Goal: Transaction & Acquisition: Book appointment/travel/reservation

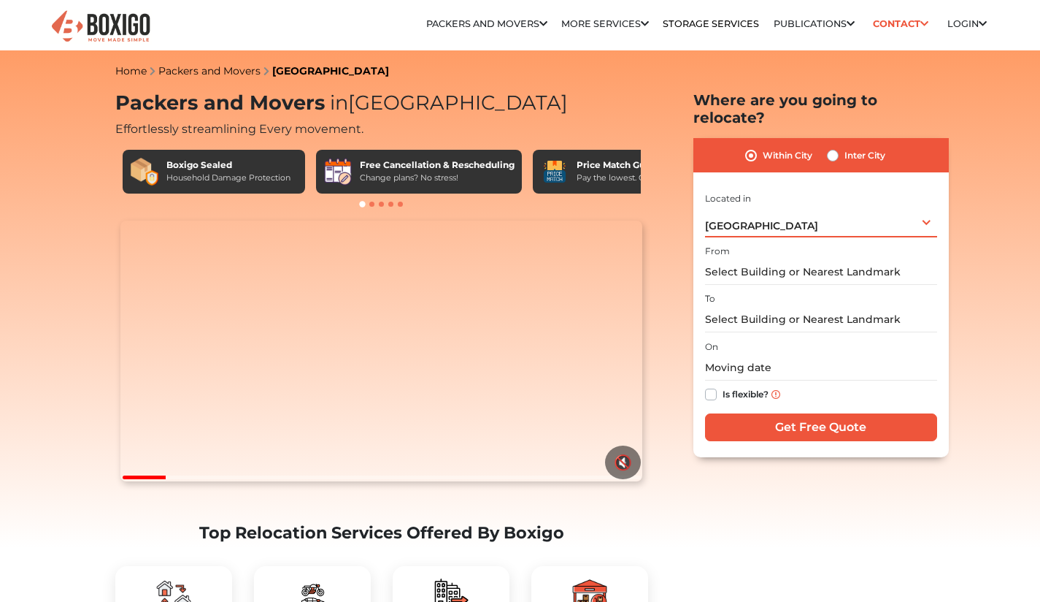
click at [905, 207] on div "[GEOGRAPHIC_DATA] Select City [GEOGRAPHIC_DATA] [GEOGRAPHIC_DATA] [GEOGRAPHIC_D…" at bounding box center [821, 222] width 232 height 31
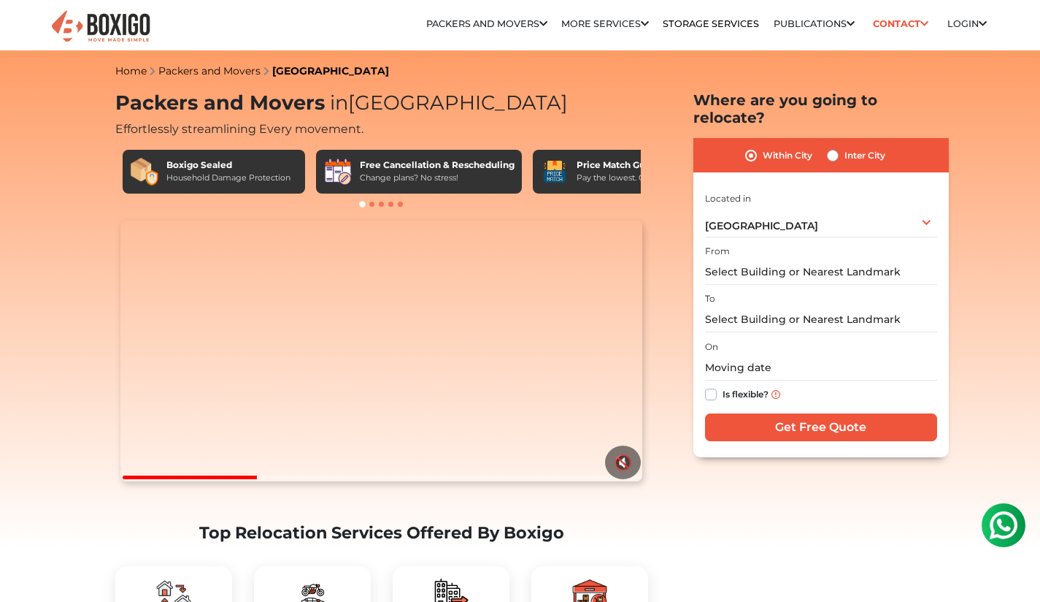
click at [845, 147] on label "Inter City" at bounding box center [865, 156] width 41 height 18
click at [835, 147] on input "Inter City" at bounding box center [833, 154] width 12 height 15
radio input "true"
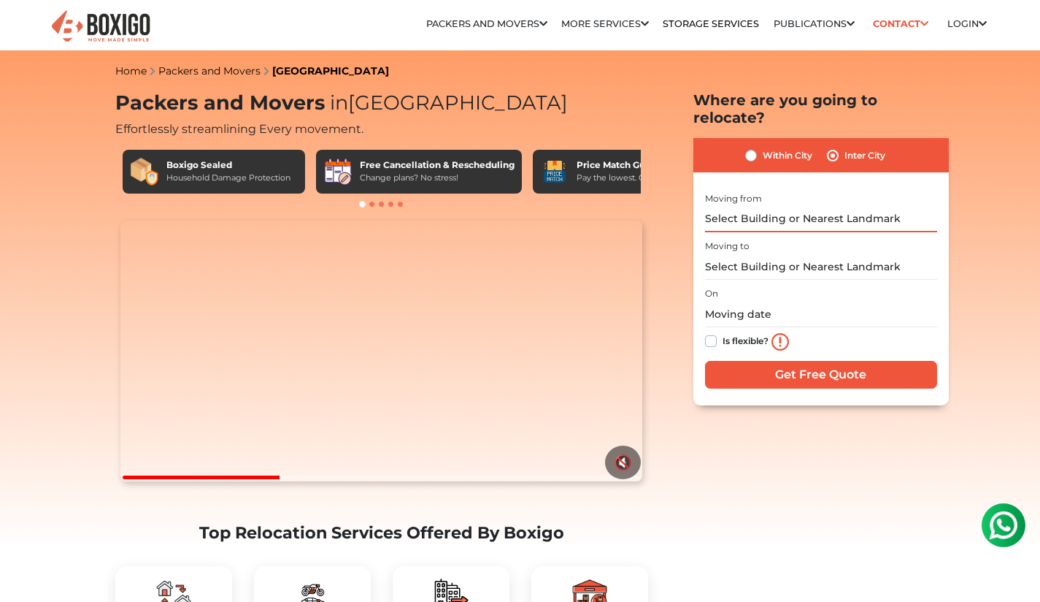
click at [790, 207] on input "text" at bounding box center [821, 220] width 232 height 26
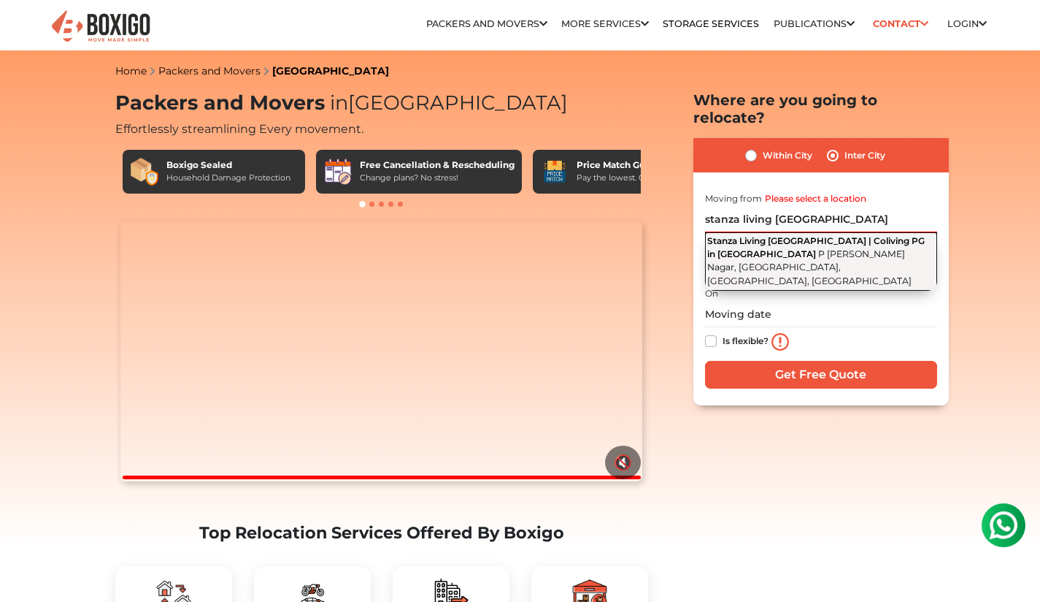
click at [813, 232] on button "Stanza Living [GEOGRAPHIC_DATA] | Coliving PG in [GEOGRAPHIC_DATA] P [PERSON_NA…" at bounding box center [821, 261] width 232 height 58
type input "Stanza Living [GEOGRAPHIC_DATA] | Coliving PG in [GEOGRAPHIC_DATA], P [PERSON_N…"
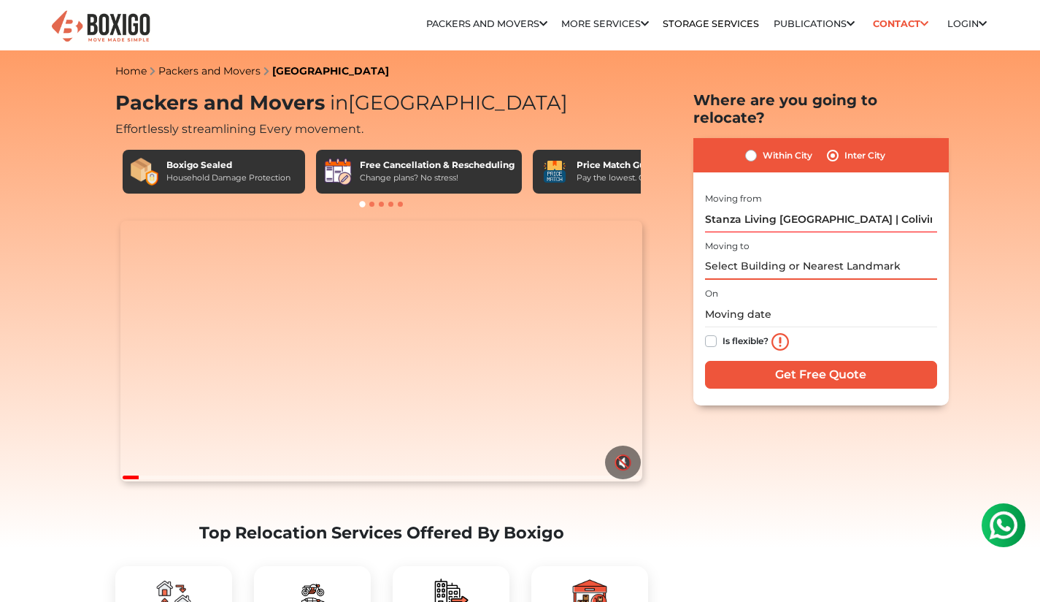
click at [766, 254] on input "text" at bounding box center [821, 267] width 232 height 26
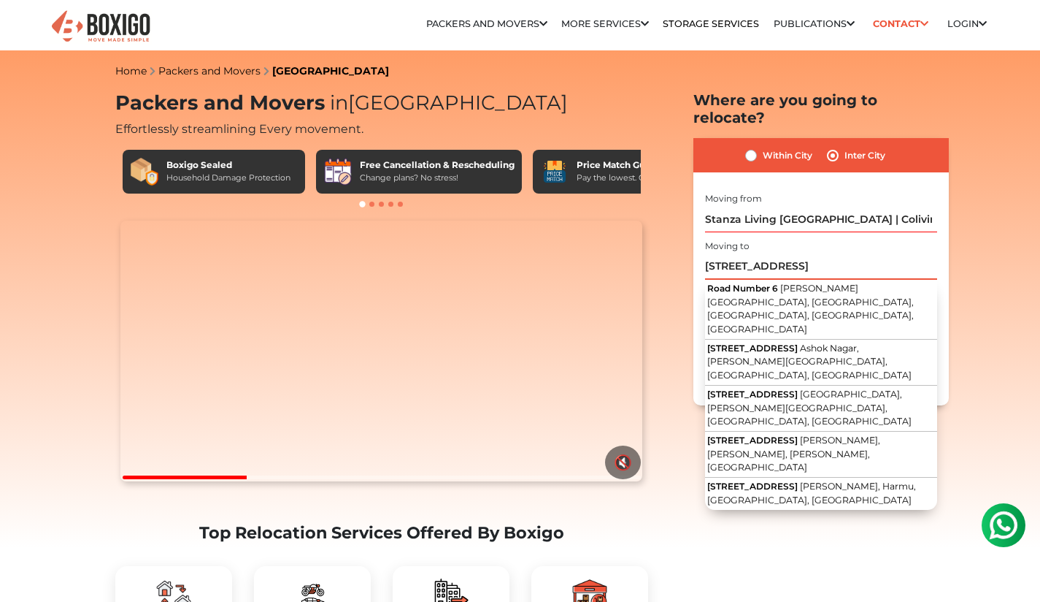
drag, startPoint x: 737, startPoint y: 250, endPoint x: 658, endPoint y: 246, distance: 79.0
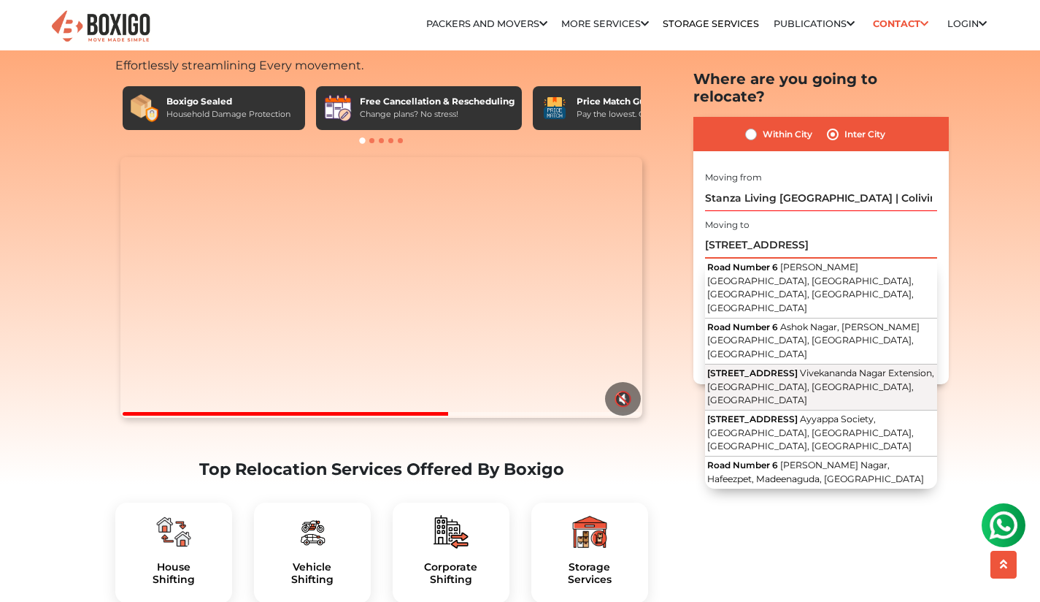
scroll to position [73, 0]
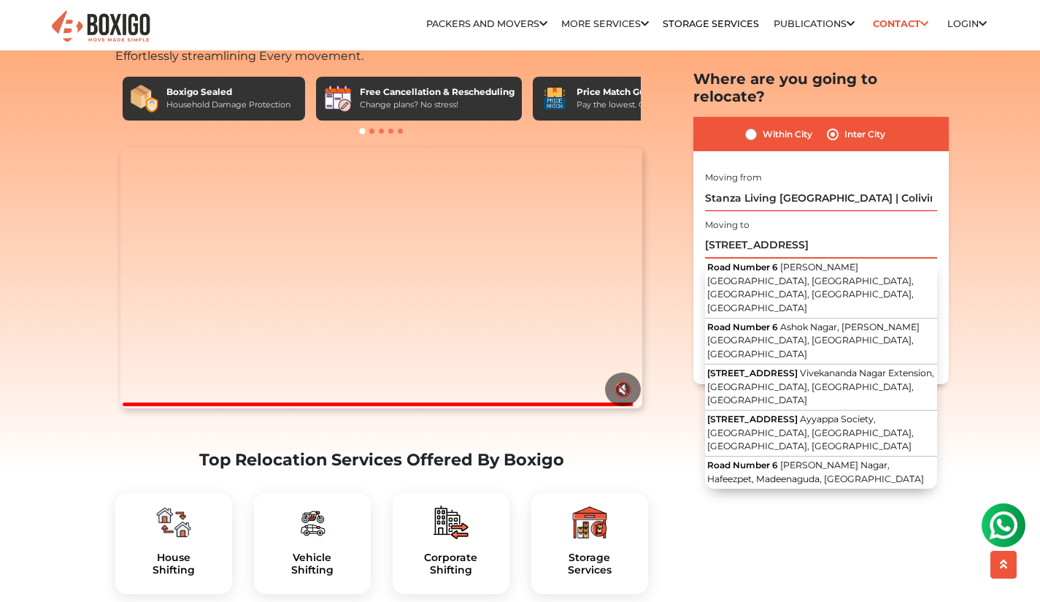
drag, startPoint x: 756, startPoint y: 226, endPoint x: 657, endPoint y: 236, distance: 99.7
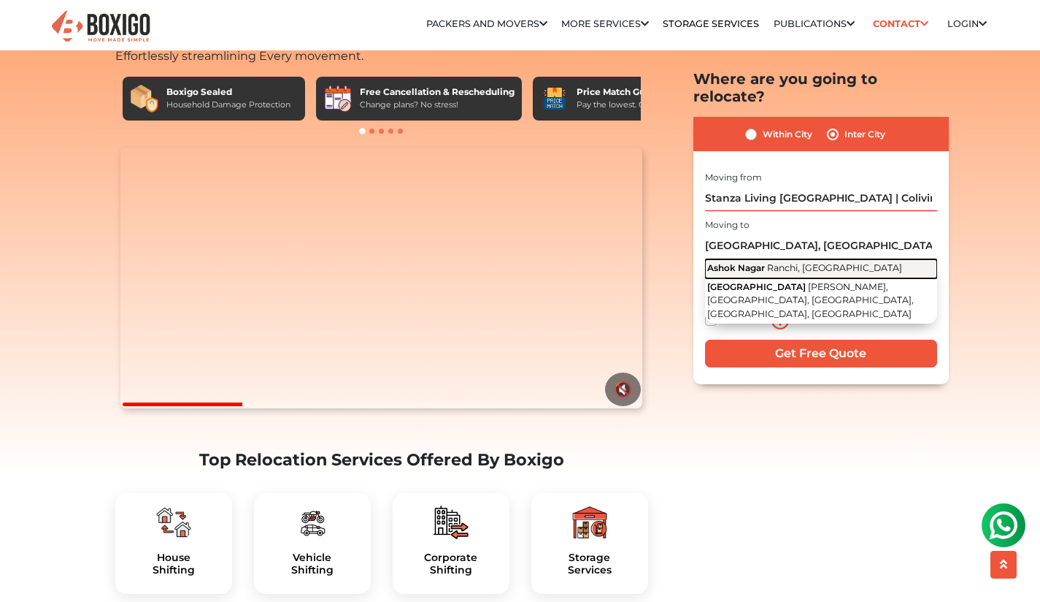
click at [720, 262] on span "Ashok Nagar" at bounding box center [736, 267] width 58 height 11
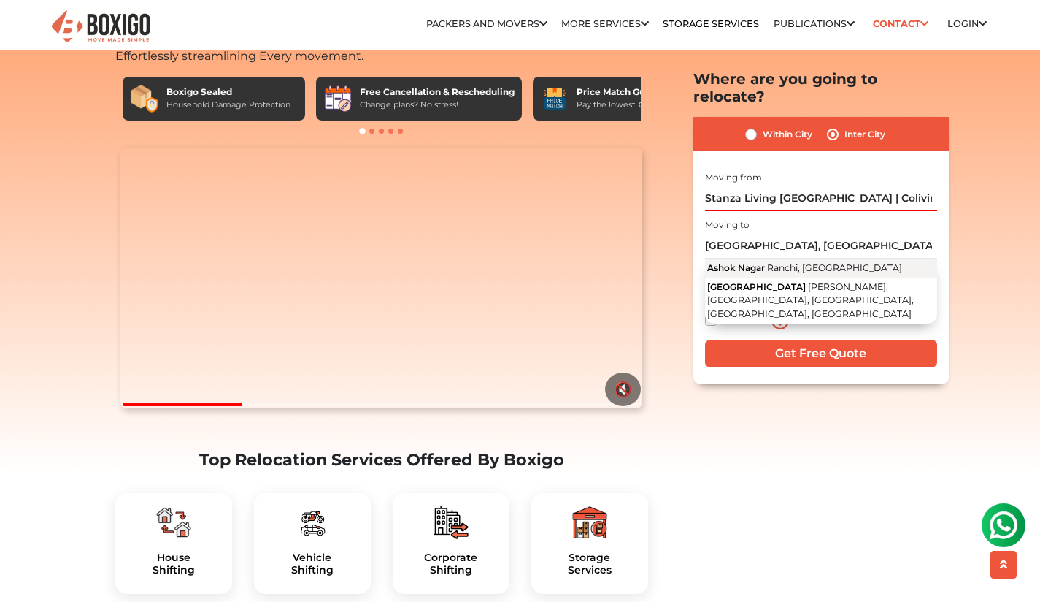
type input "[GEOGRAPHIC_DATA], [GEOGRAPHIC_DATA], [GEOGRAPHIC_DATA]"
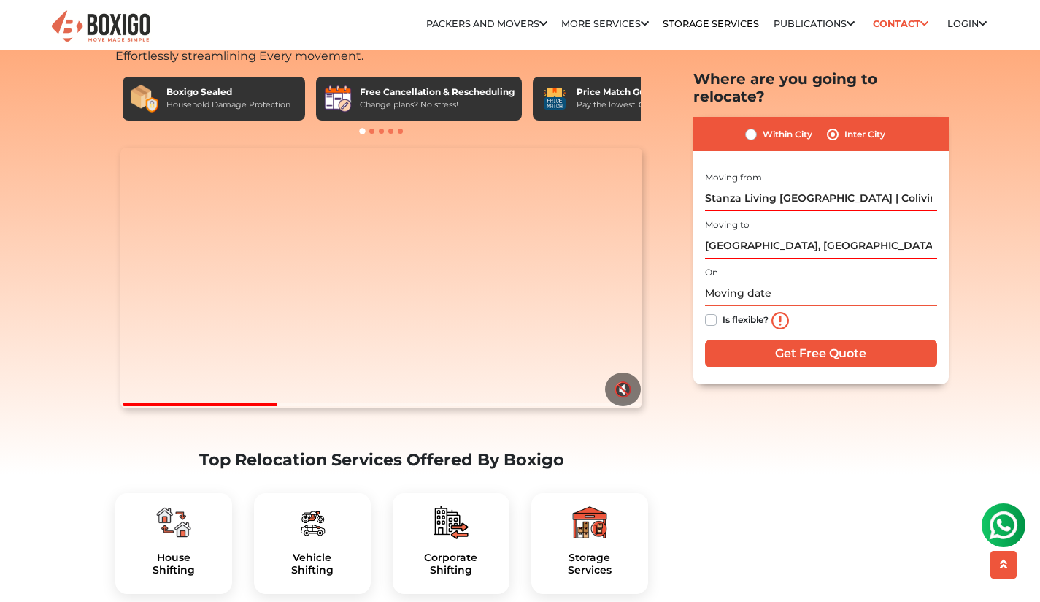
click at [748, 280] on input "text" at bounding box center [821, 293] width 232 height 26
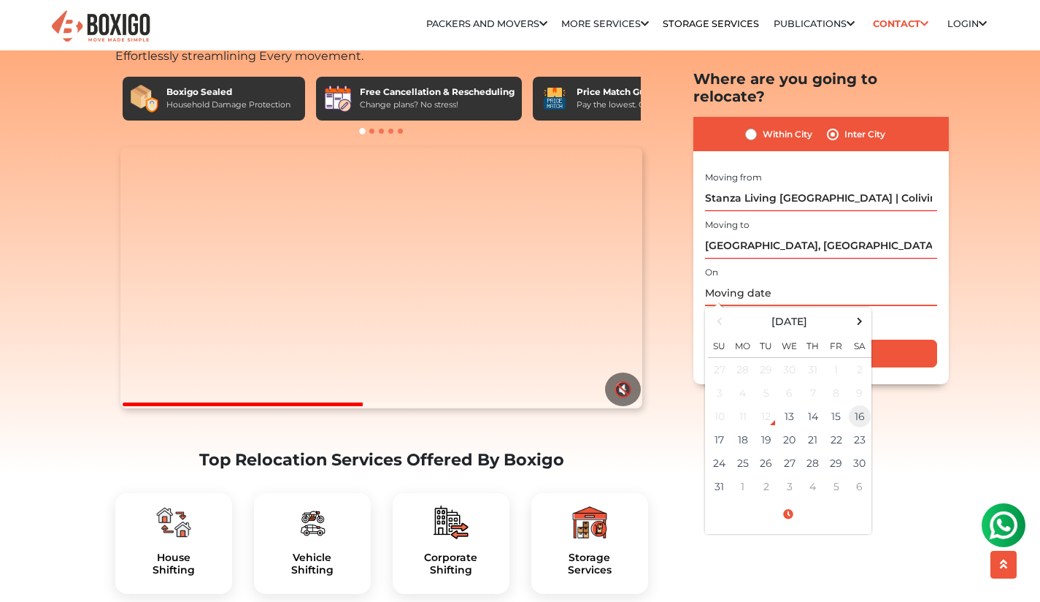
click at [862, 404] on td "16" at bounding box center [859, 415] width 23 height 23
type input "[DATE] 12:00 AM"
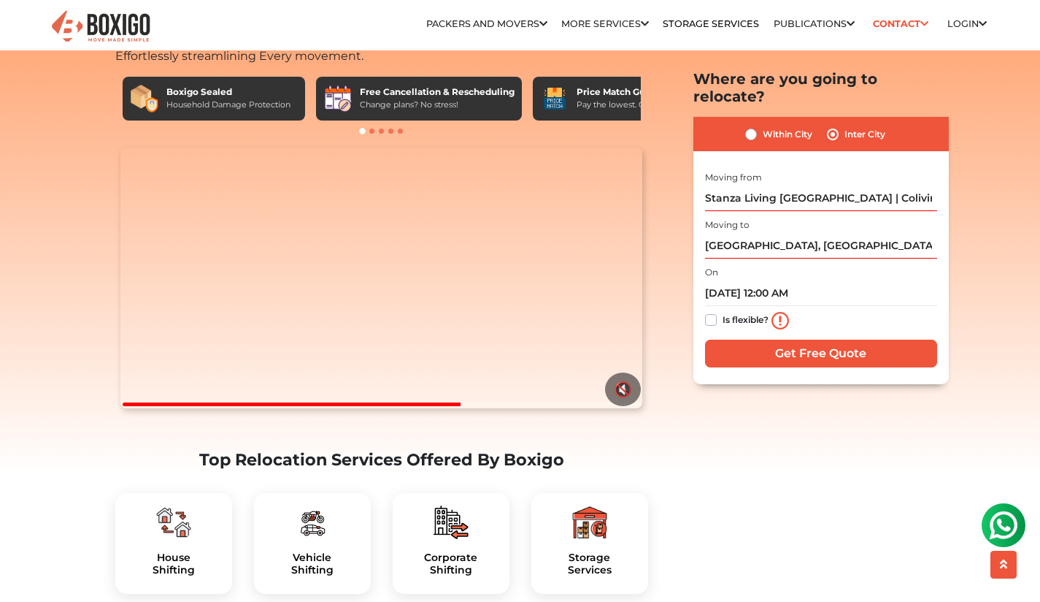
click at [723, 311] on label "Is flexible?" at bounding box center [746, 318] width 46 height 15
click at [710, 311] on input "Is flexible?" at bounding box center [711, 318] width 12 height 15
checkbox input "true"
click at [750, 339] on input "Get Free Quote" at bounding box center [821, 353] width 232 height 28
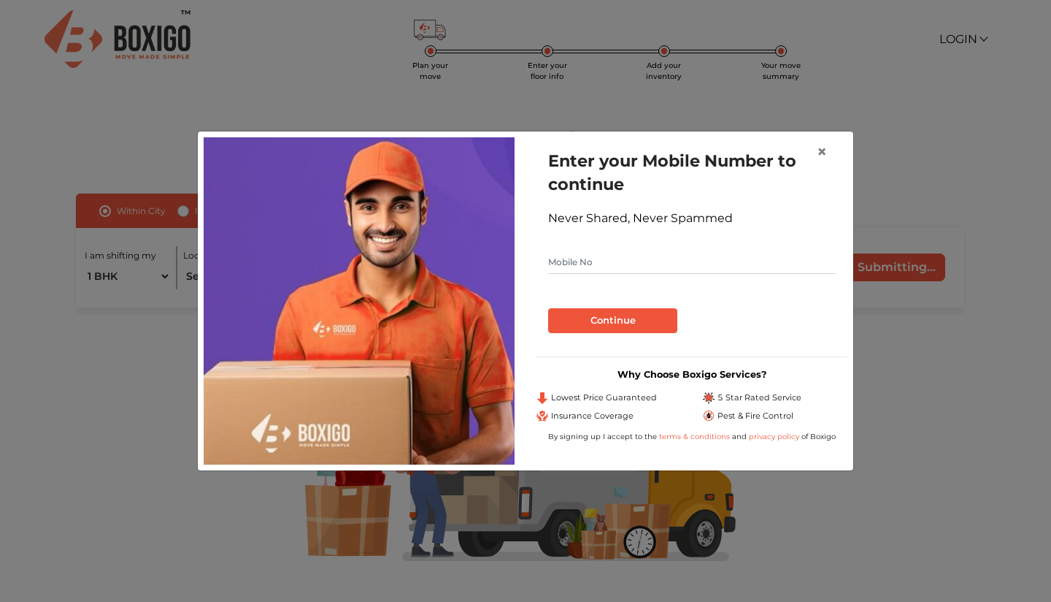
click at [577, 264] on input "text" at bounding box center [692, 261] width 288 height 23
type input "7702625409"
click at [595, 315] on button "Continue" at bounding box center [612, 320] width 129 height 25
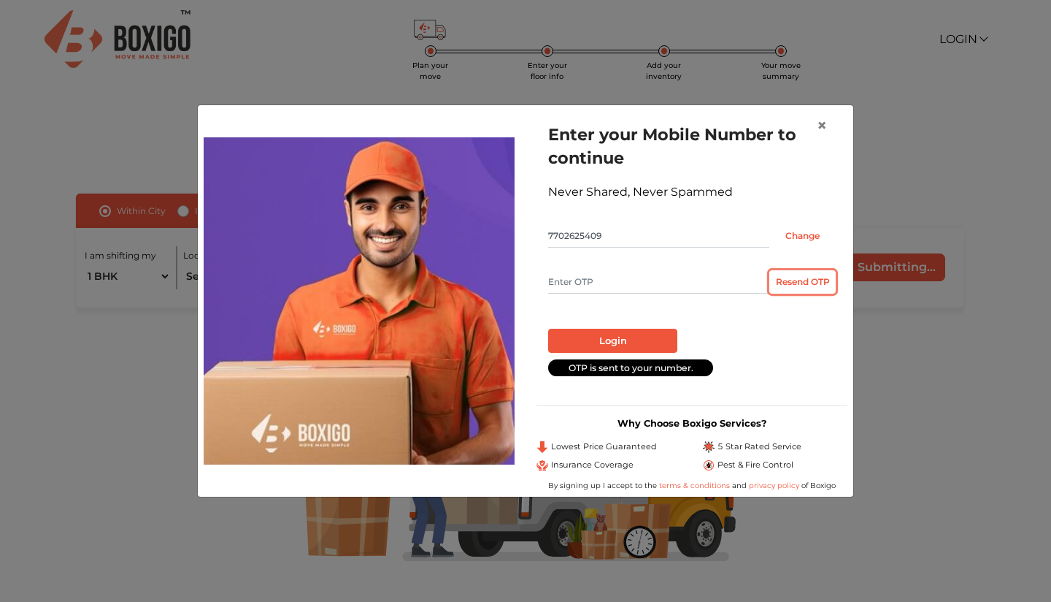
click at [816, 283] on button "Resend OTP" at bounding box center [803, 281] width 66 height 23
click at [624, 283] on input "text" at bounding box center [658, 281] width 221 height 23
type input "1391"
click at [618, 337] on button "Login" at bounding box center [612, 341] width 129 height 25
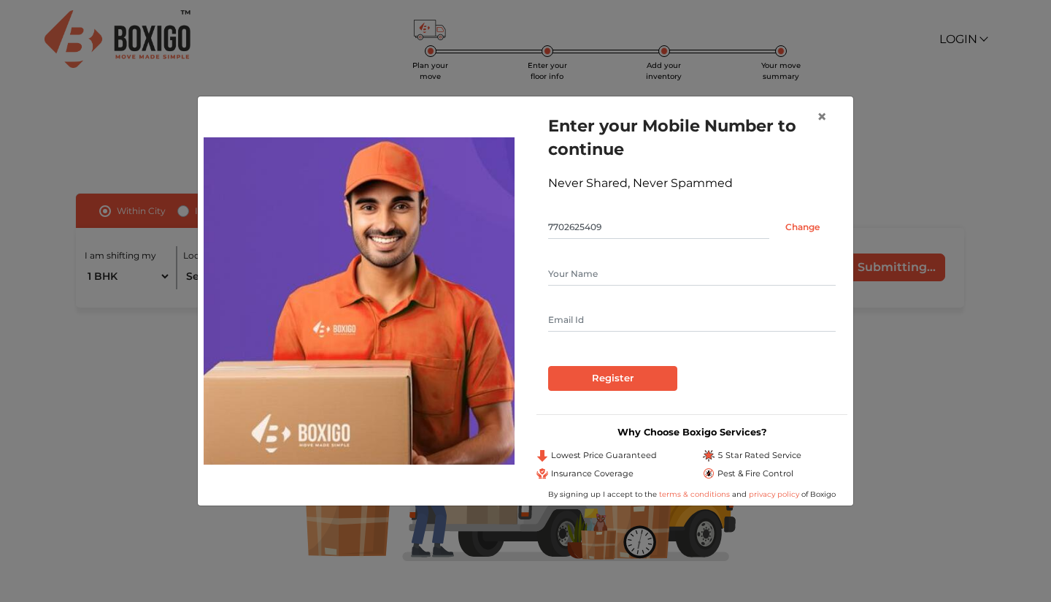
click at [580, 275] on input "text" at bounding box center [692, 273] width 288 height 23
type input "AKASHDEEP MITRA"
type input "targetedflex0949@gmail.com"
click at [615, 371] on input "Register" at bounding box center [612, 378] width 129 height 25
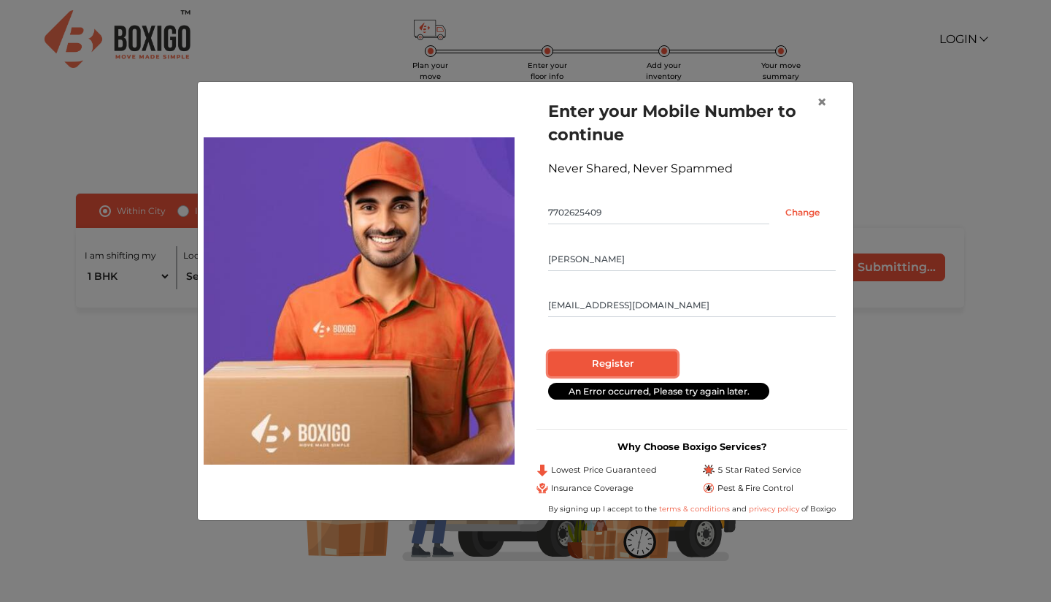
click at [631, 360] on input "Register" at bounding box center [612, 363] width 129 height 25
radio input "false"
radio input "true"
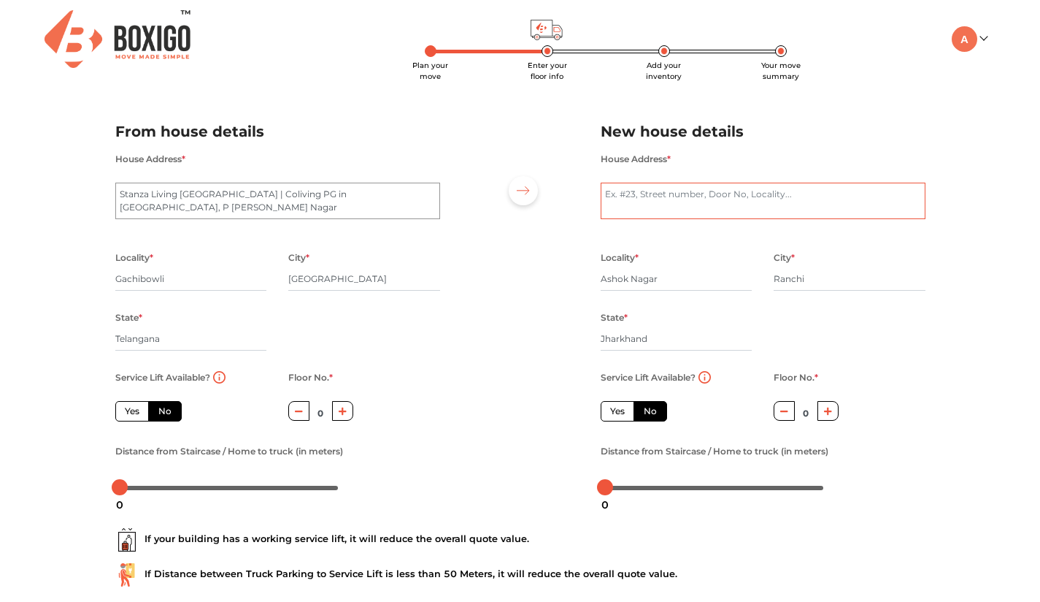
click at [653, 193] on textarea "House Address *" at bounding box center [763, 201] width 325 height 37
type textarea "495/C, Road-06, Ashoknagar,Ranchi - 834002"
click at [956, 371] on div "Plan your move Enter your floor info Add your inventory Your move summary My Mo…" at bounding box center [520, 345] width 1040 height 691
click at [343, 413] on icon "button" at bounding box center [343, 411] width 8 height 8
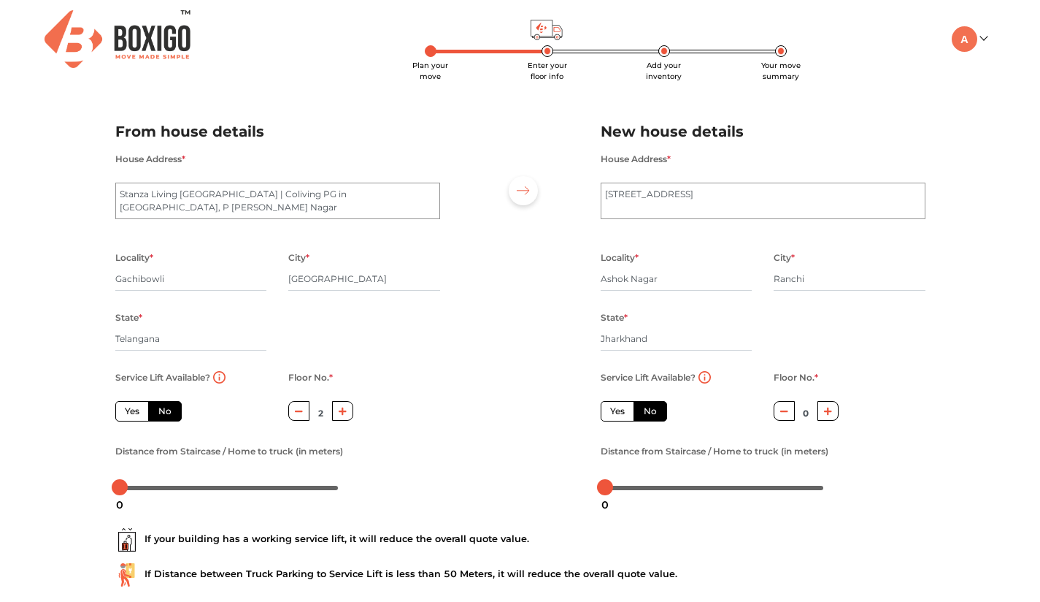
click at [343, 413] on icon "button" at bounding box center [343, 411] width 8 height 8
type input "4"
click at [828, 413] on icon "button" at bounding box center [828, 411] width 8 height 8
drag, startPoint x: 604, startPoint y: 488, endPoint x: 615, endPoint y: 489, distance: 11.8
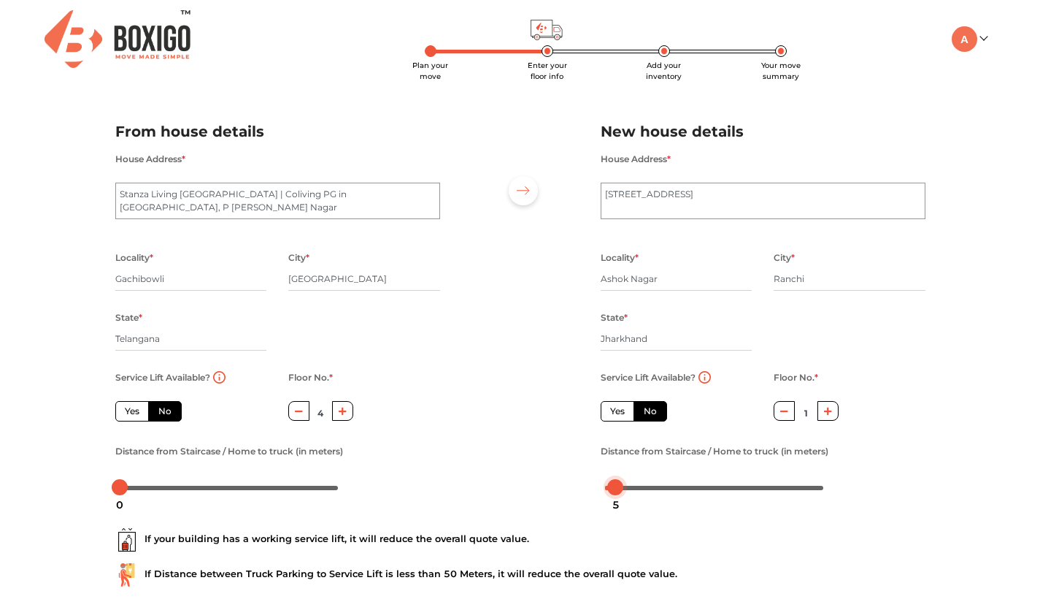
click at [615, 489] on div at bounding box center [615, 487] width 16 height 16
drag, startPoint x: 618, startPoint y: 490, endPoint x: 626, endPoint y: 491, distance: 8.2
click at [626, 491] on div at bounding box center [624, 487] width 16 height 16
click at [630, 491] on div at bounding box center [631, 487] width 16 height 16
drag, startPoint x: 626, startPoint y: 491, endPoint x: 580, endPoint y: 486, distance: 46.4
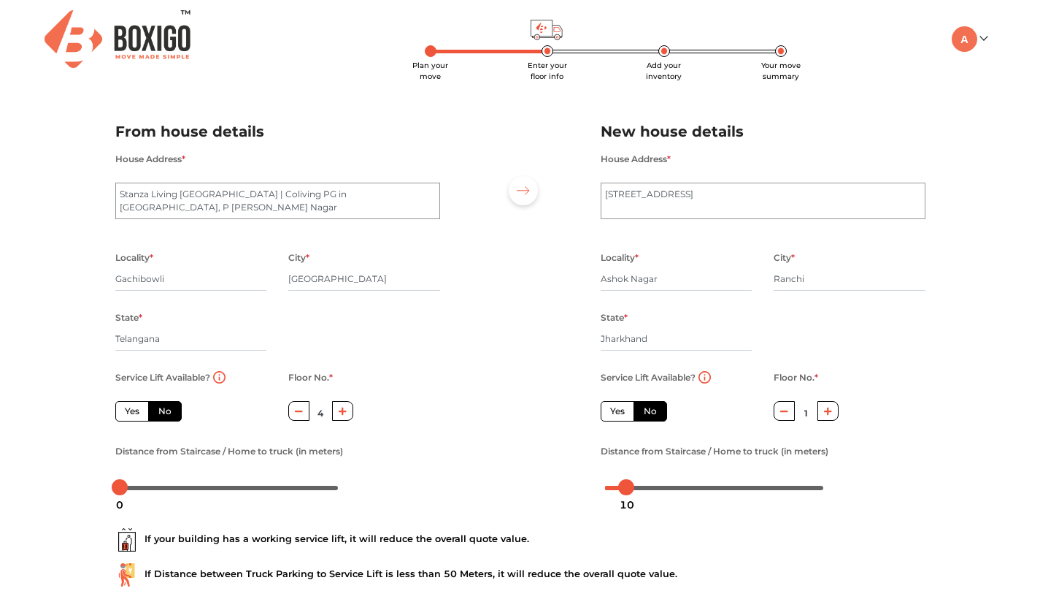
click at [580, 486] on body "Plan your move Enter your floor info Add your inventory Your move summary My Mo…" at bounding box center [520, 301] width 1040 height 602
drag, startPoint x: 625, startPoint y: 488, endPoint x: 578, endPoint y: 486, distance: 46.8
click at [578, 486] on div "From house details House Address * Stanza Living Munich House | Coliving PG in …" at bounding box center [520, 303] width 832 height 402
drag, startPoint x: 120, startPoint y: 488, endPoint x: 139, endPoint y: 488, distance: 18.3
click at [139, 488] on div at bounding box center [136, 487] width 16 height 16
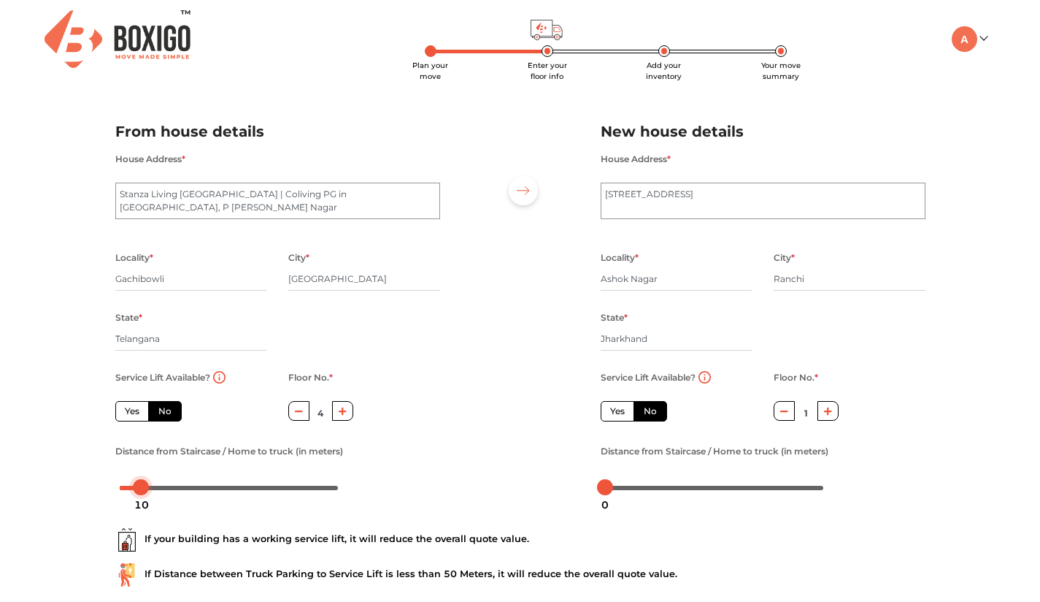
click at [142, 489] on div at bounding box center [141, 487] width 16 height 16
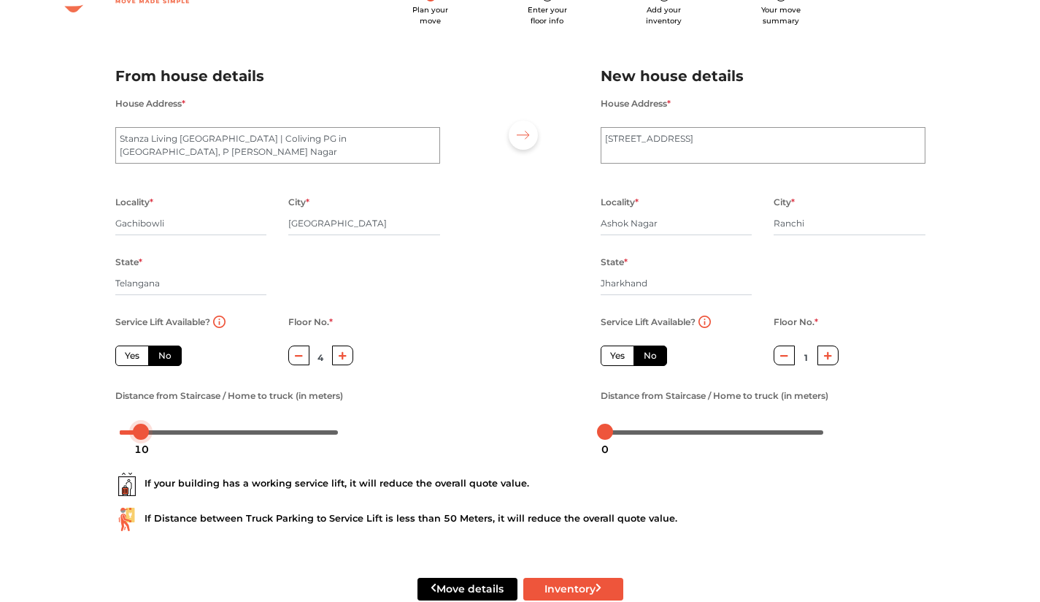
scroll to position [73, 0]
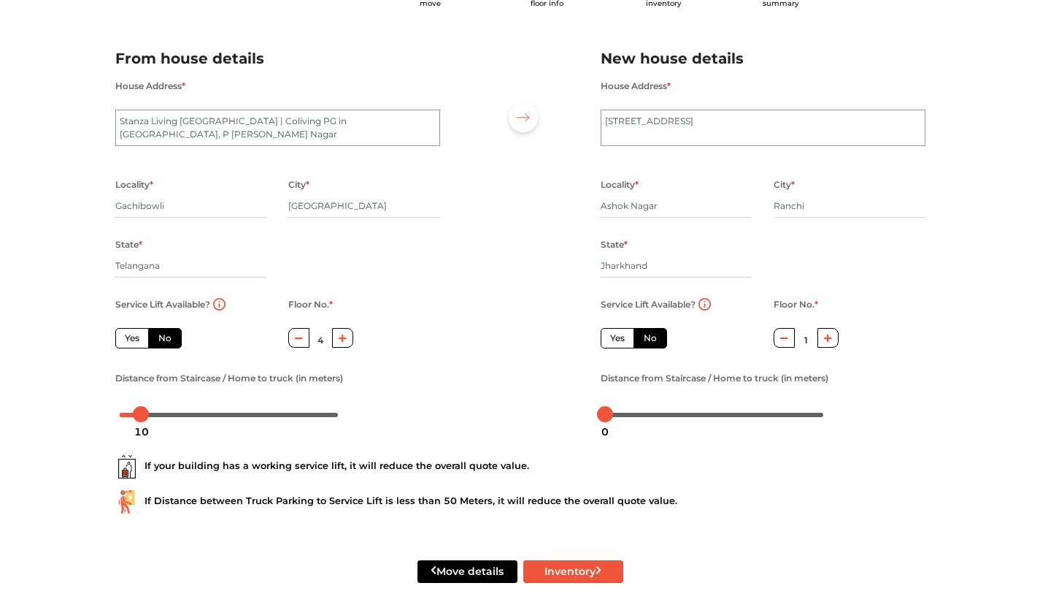
click at [784, 339] on icon "button" at bounding box center [784, 337] width 8 height 1
type input "0"
click at [519, 198] on div at bounding box center [520, 230] width 139 height 402
click at [565, 572] on button "Inventory" at bounding box center [573, 571] width 100 height 23
radio input "true"
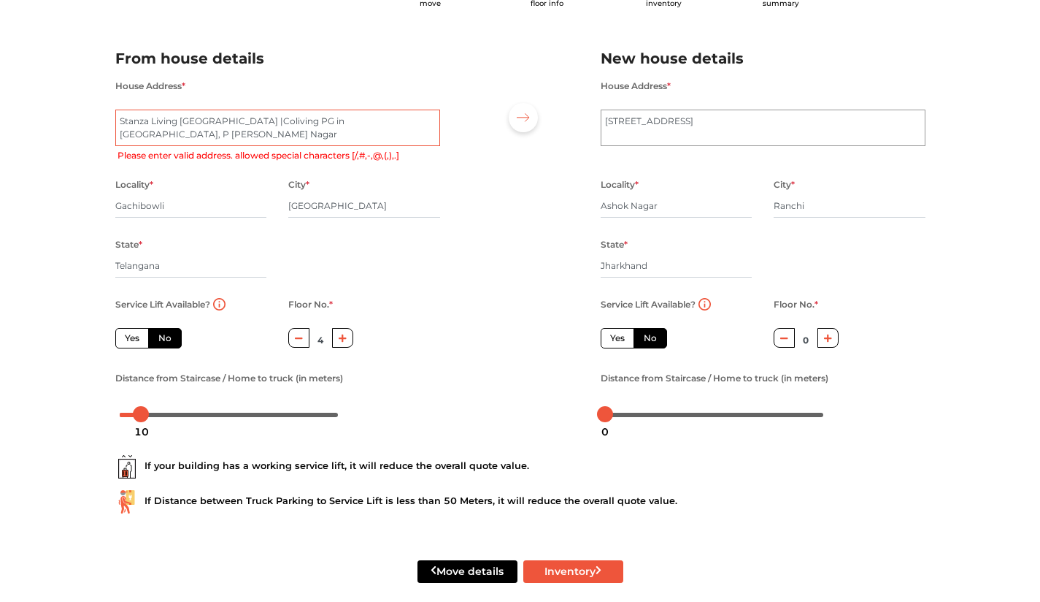
type textarea "Stanza Living Munich House Coliving PG in Gachibowli, P Janardhan Reddy Nagar"
radio input "true"
type textarea "Stanza Living Munich House , Coliving PG in Gachibowli, P Janardhan Reddy Nagar"
click at [572, 577] on button "Inventory" at bounding box center [573, 571] width 100 height 23
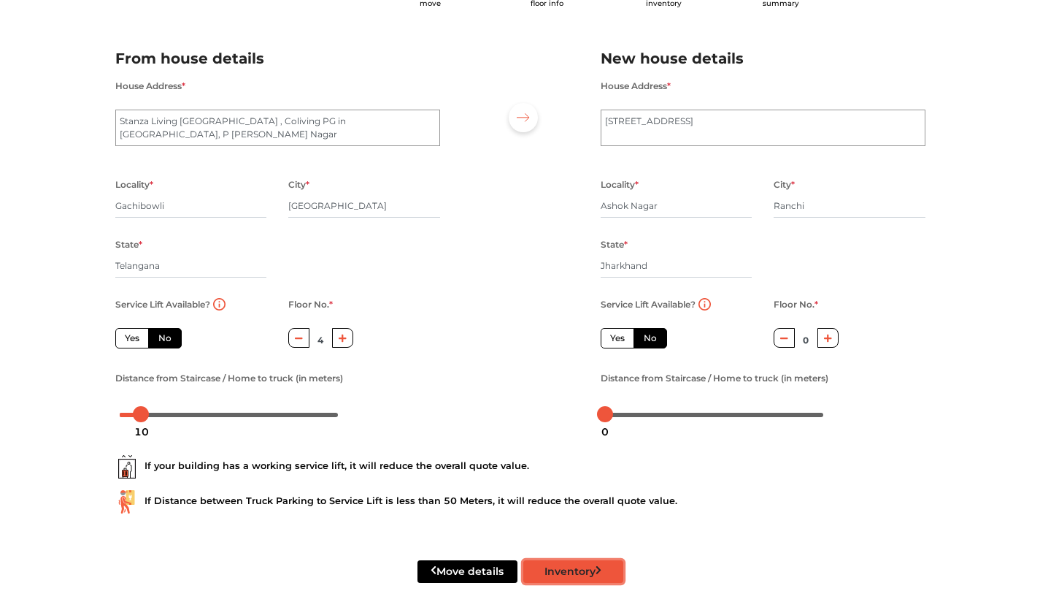
radio input "true"
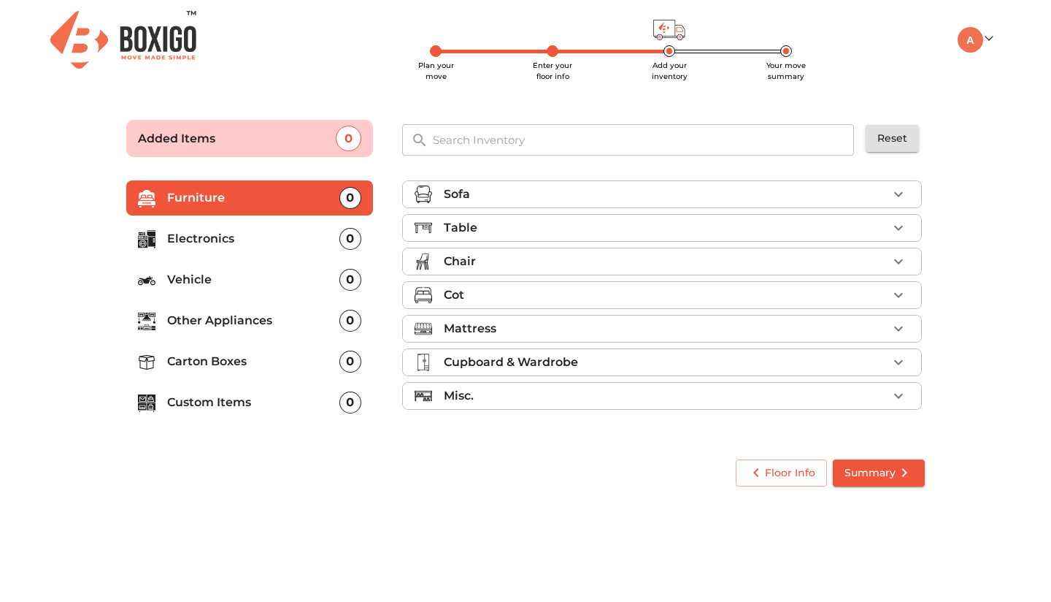
click at [258, 399] on p "Custom Items" at bounding box center [253, 403] width 172 height 18
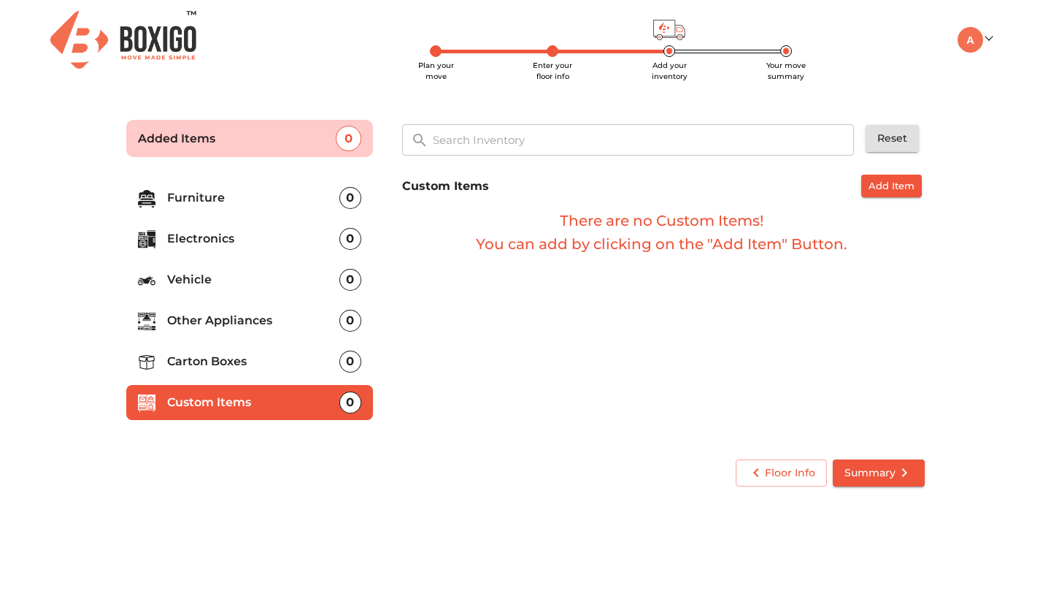
click at [221, 363] on p "Carton Boxes" at bounding box center [253, 362] width 172 height 18
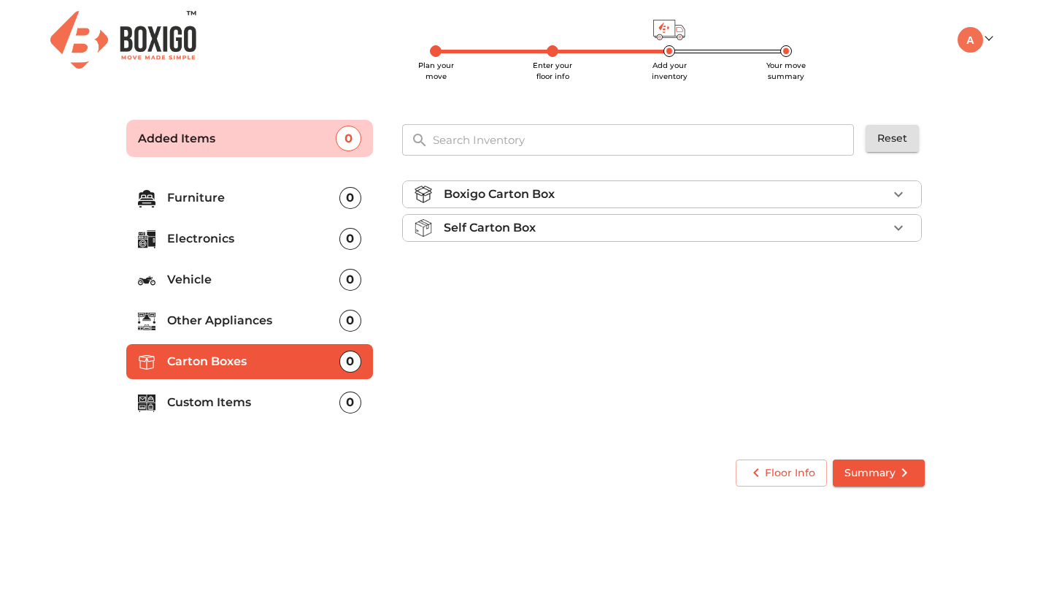
click at [891, 196] on icon "button" at bounding box center [899, 194] width 18 height 18
click at [892, 226] on span "Add" at bounding box center [886, 228] width 32 height 17
click at [900, 226] on icon "button" at bounding box center [899, 229] width 18 height 18
click at [901, 226] on icon "button" at bounding box center [899, 229] width 18 height 18
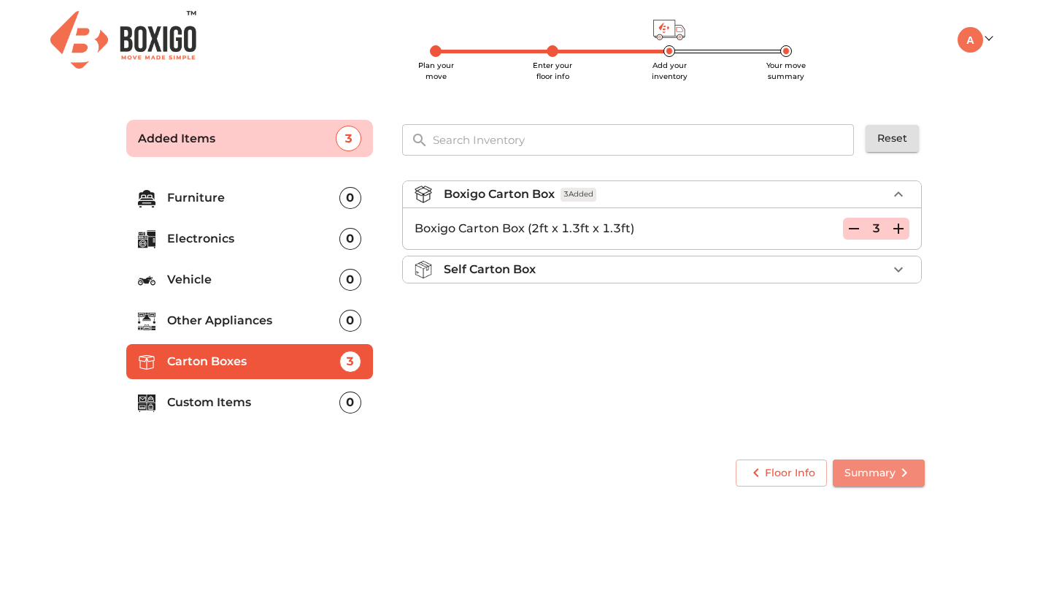
click at [903, 473] on icon "submit" at bounding box center [905, 473] width 18 height 18
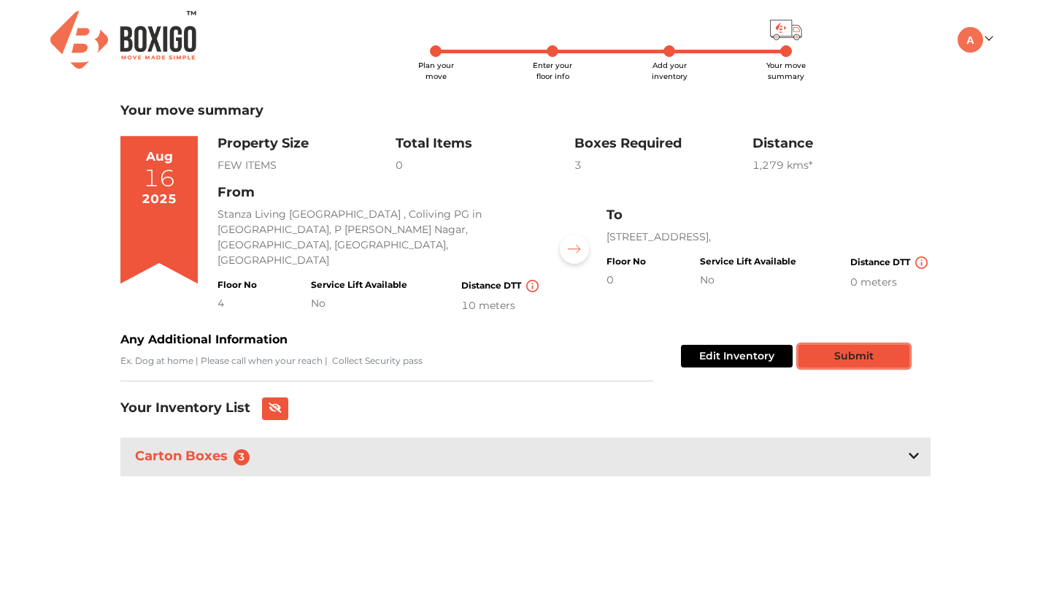
click at [884, 345] on button "Submit" at bounding box center [854, 356] width 111 height 23
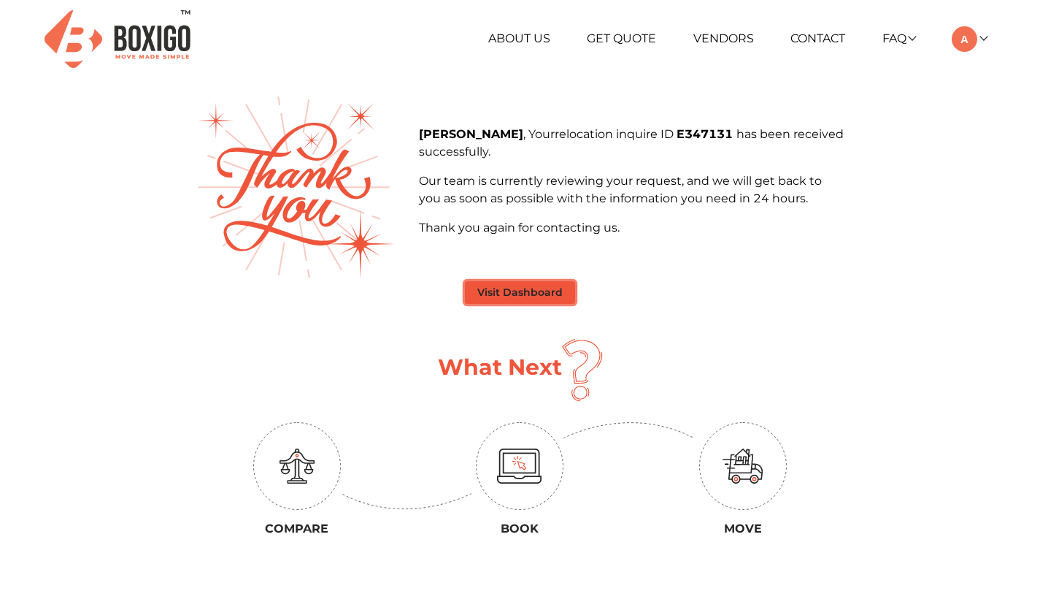
click at [537, 292] on button "Visit Dashboard" at bounding box center [520, 292] width 110 height 23
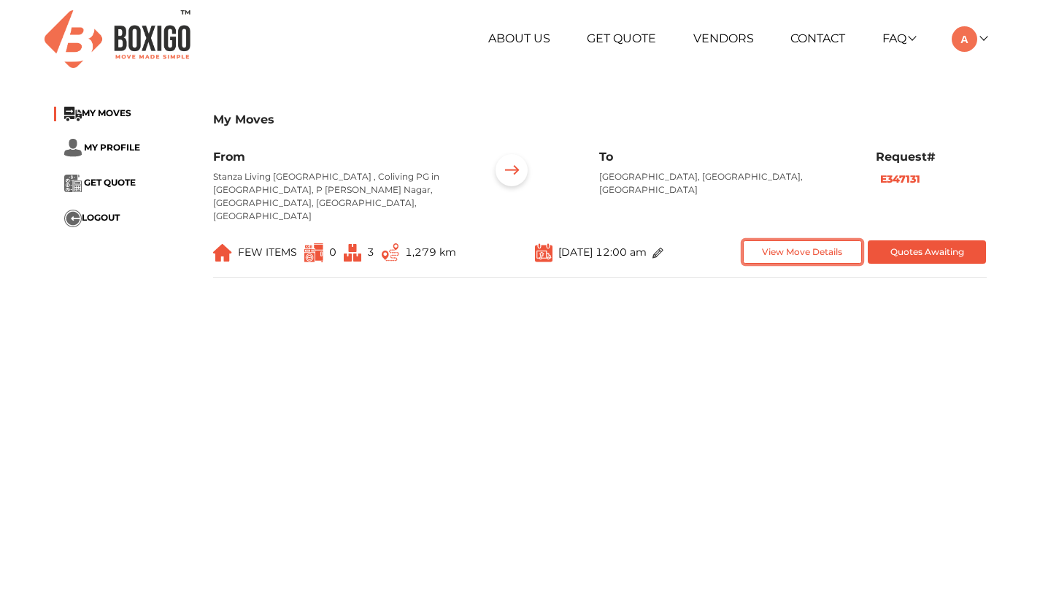
click at [777, 240] on button "View Move Details" at bounding box center [802, 252] width 119 height 24
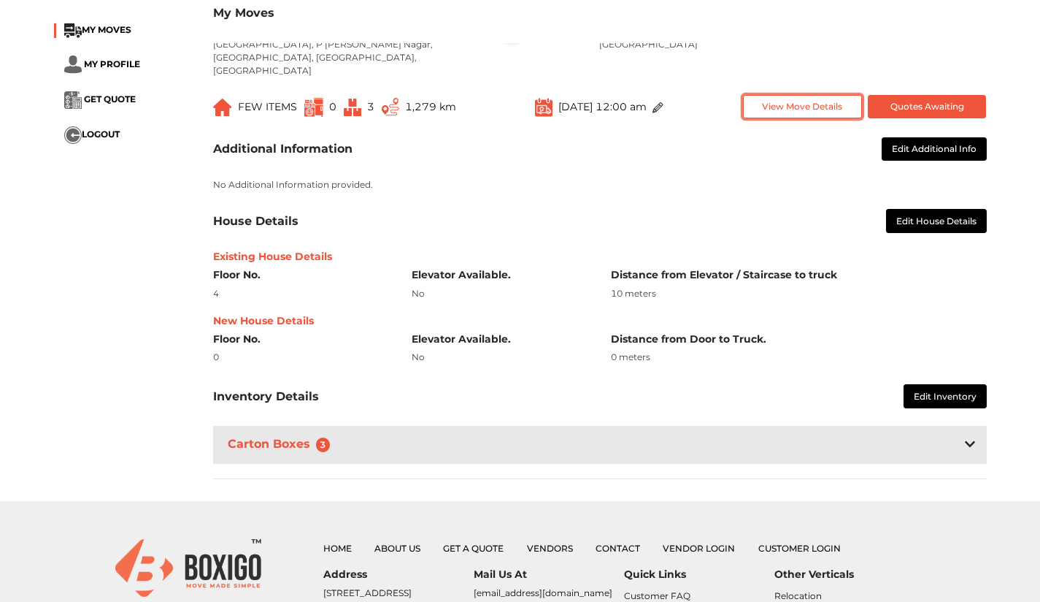
scroll to position [146, 0]
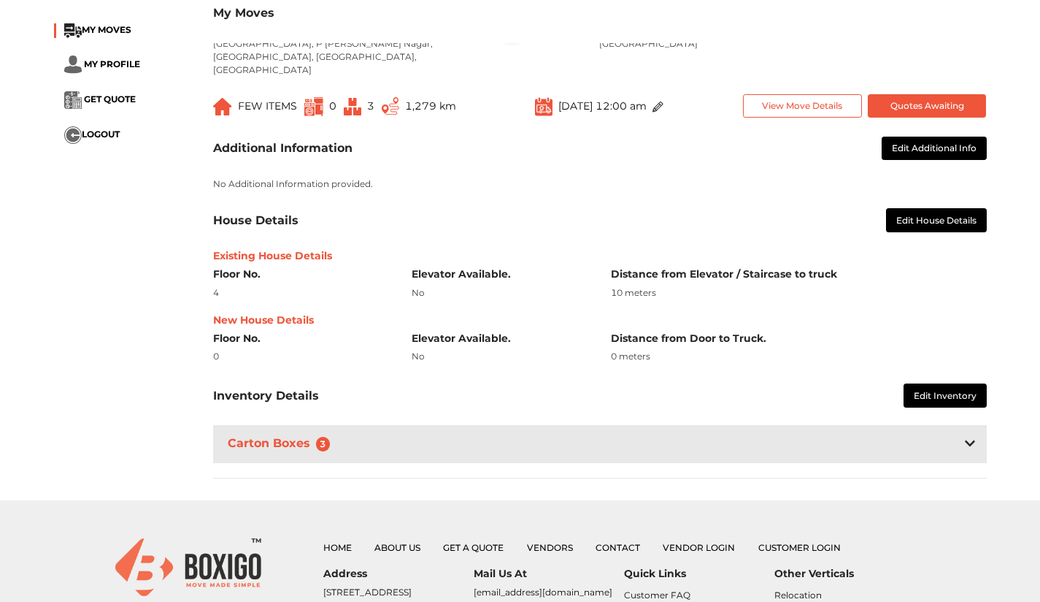
click at [955, 434] on div "Carton Boxes 3" at bounding box center [600, 443] width 774 height 37
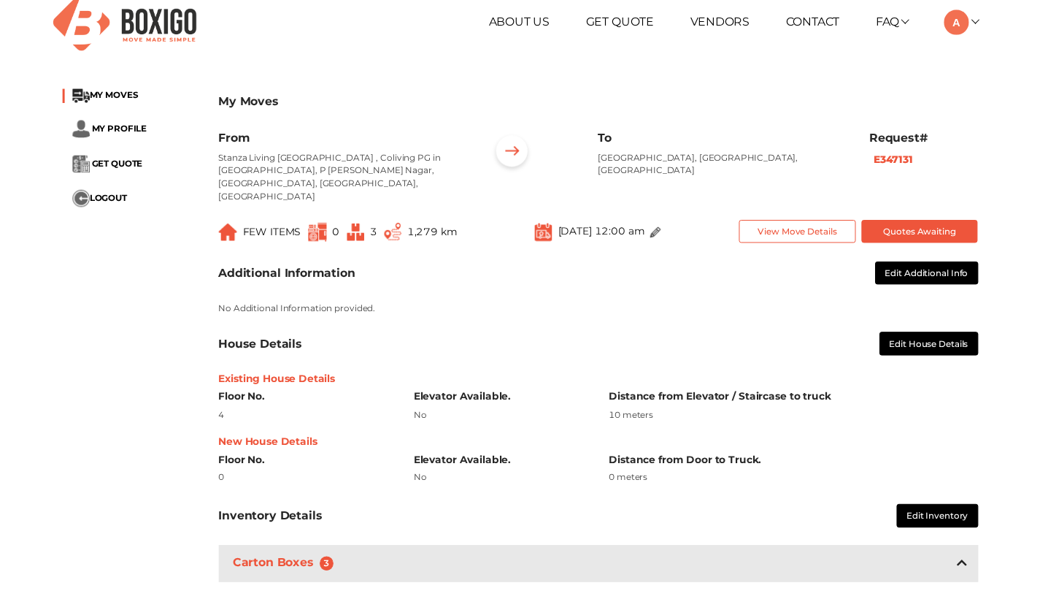
scroll to position [0, 0]
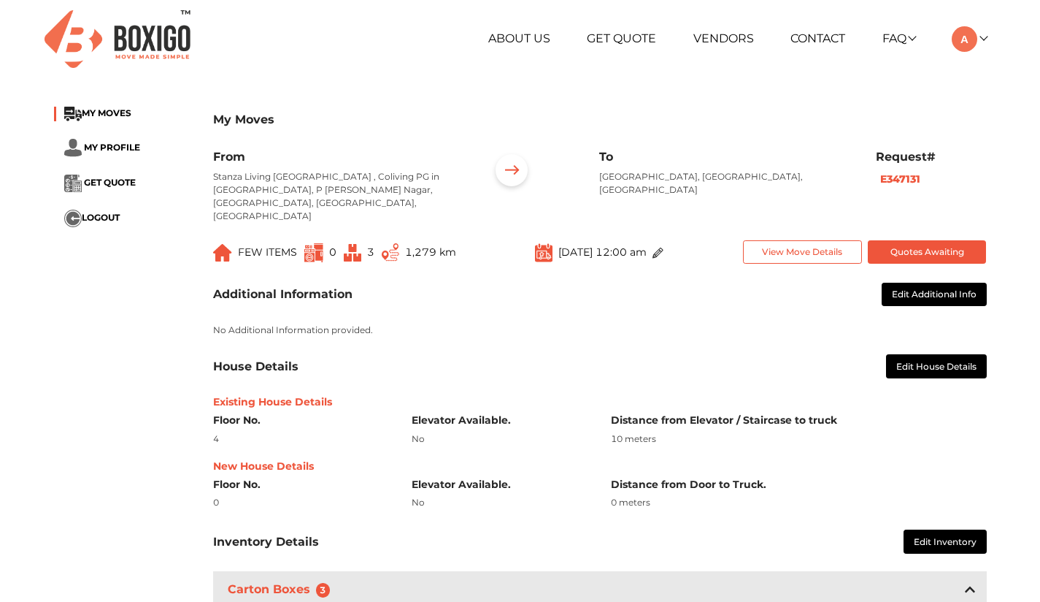
click at [664, 248] on img at bounding box center [658, 253] width 11 height 11
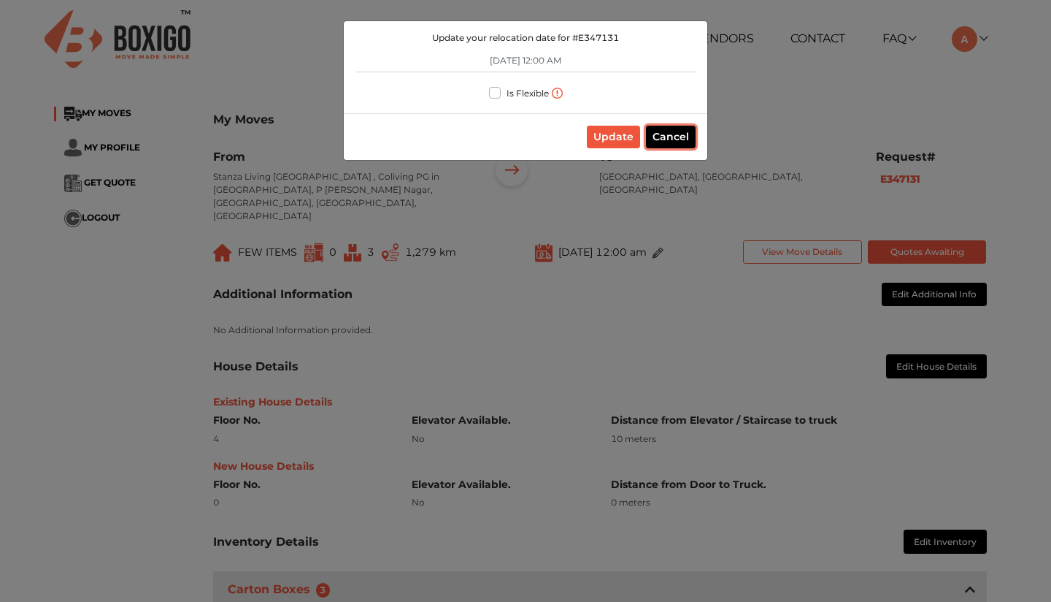
click at [675, 132] on button "Cancel" at bounding box center [671, 137] width 50 height 23
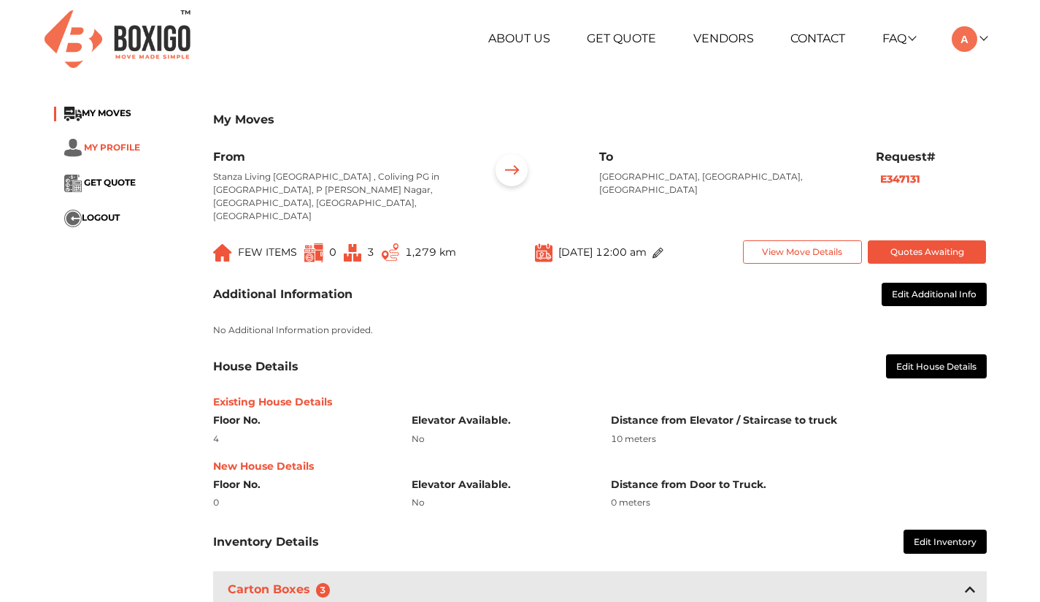
click at [105, 149] on span "MY PROFILE" at bounding box center [112, 147] width 56 height 11
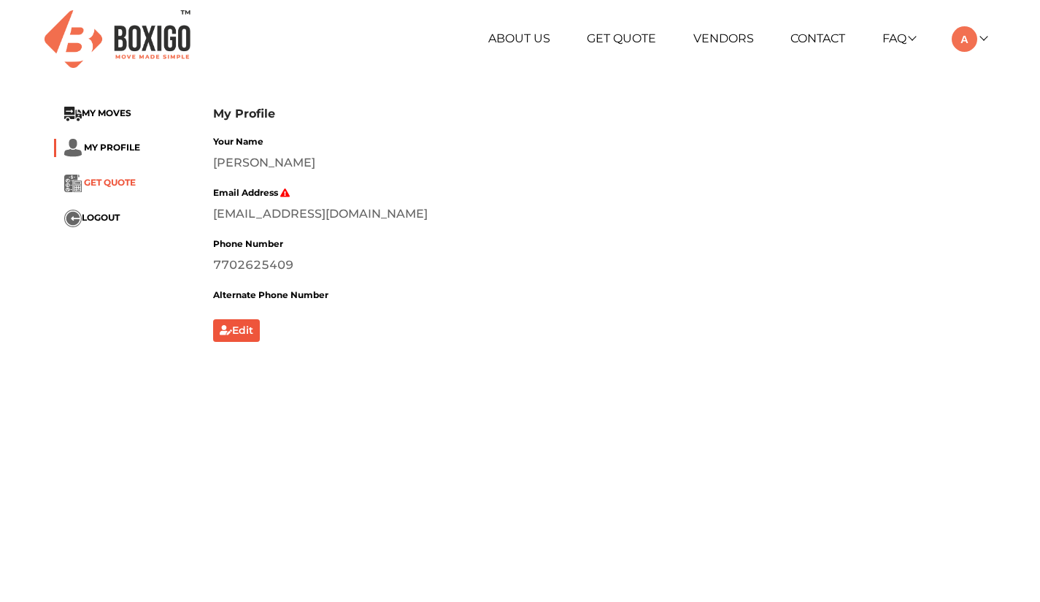
click at [101, 181] on span "GET QUOTE" at bounding box center [110, 182] width 52 height 11
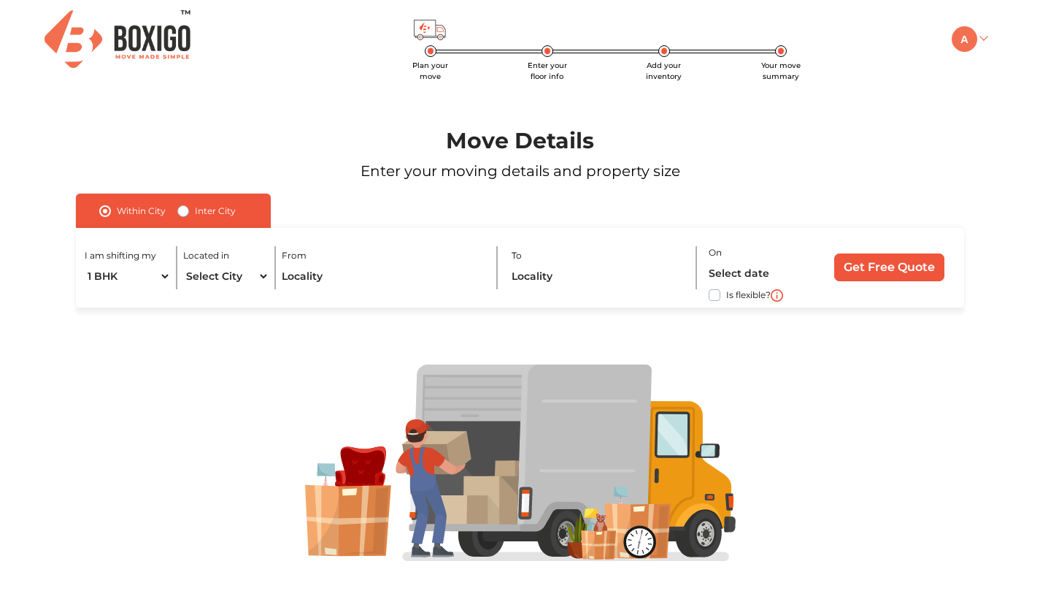
click at [981, 40] on link at bounding box center [969, 38] width 34 height 14
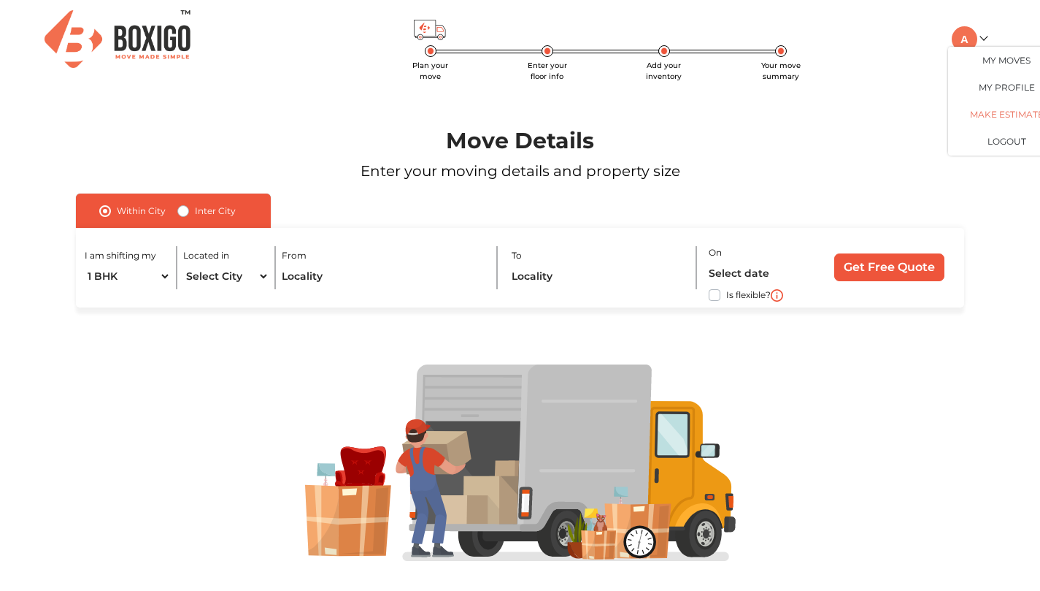
click at [997, 112] on link "Make Estimate" at bounding box center [1006, 114] width 117 height 27
click at [1016, 63] on link "My Moves" at bounding box center [1006, 60] width 117 height 27
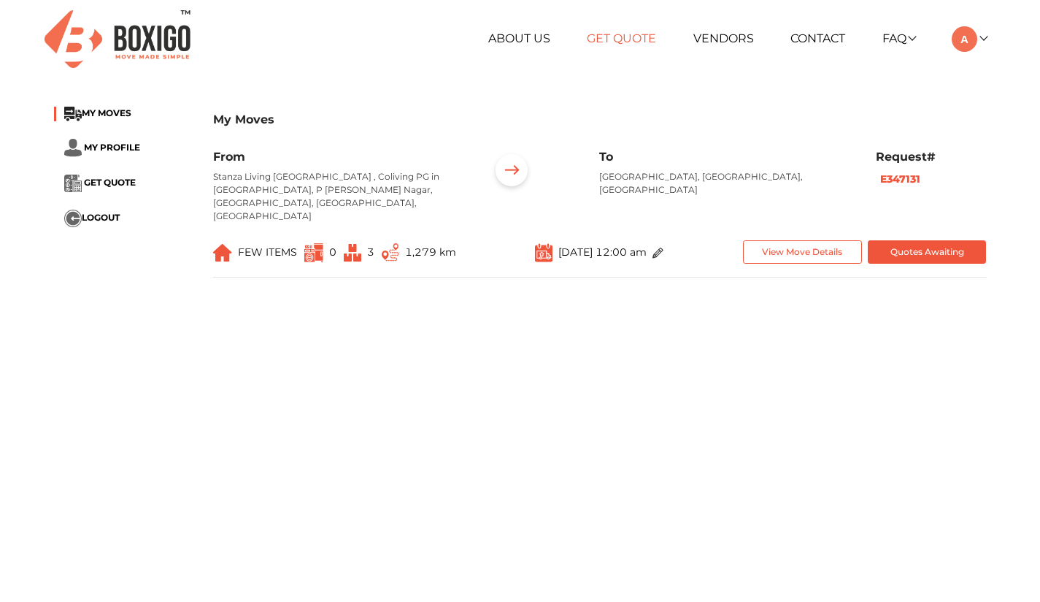
click at [608, 34] on link "Get Quote" at bounding box center [621, 38] width 69 height 14
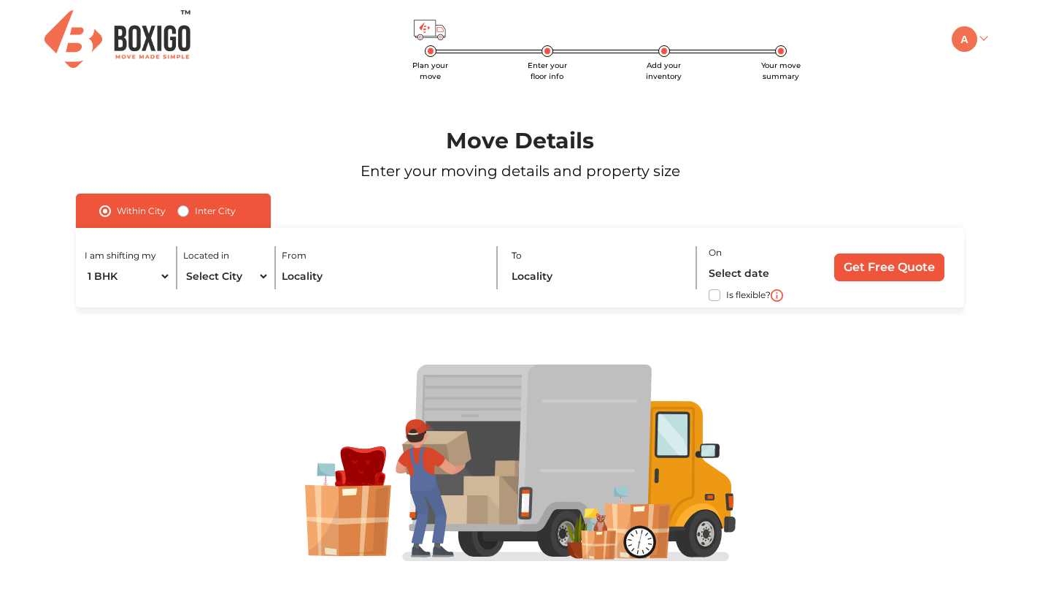
click at [975, 39] on img at bounding box center [965, 39] width 26 height 26
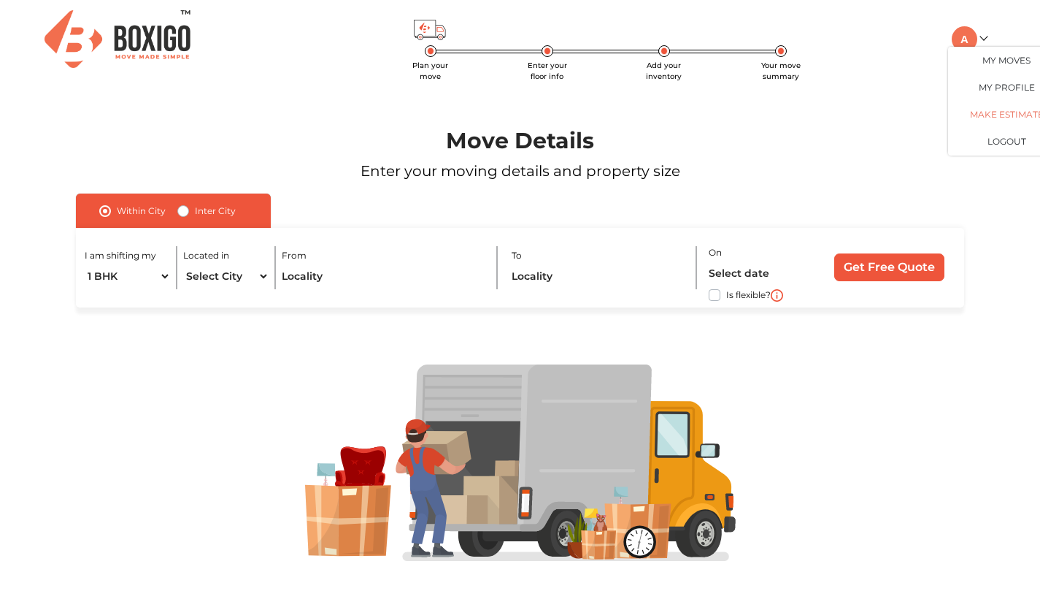
click at [968, 112] on link "Make Estimate" at bounding box center [1006, 114] width 117 height 27
click at [988, 113] on link "Make Estimate" at bounding box center [1006, 114] width 117 height 27
click at [994, 59] on link "My Moves" at bounding box center [1006, 60] width 117 height 27
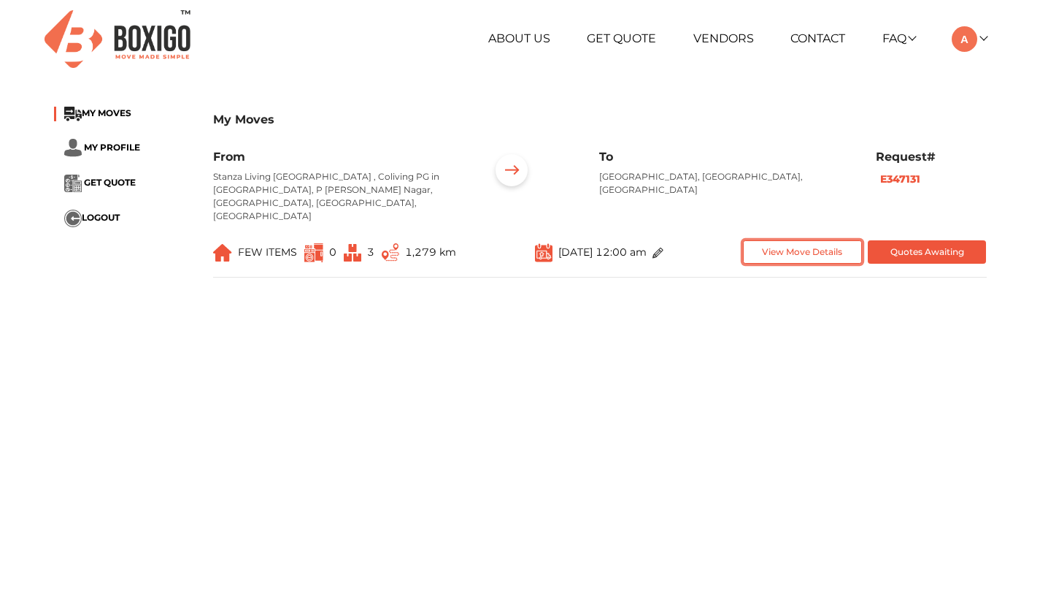
click at [785, 240] on button "View Move Details" at bounding box center [802, 252] width 119 height 24
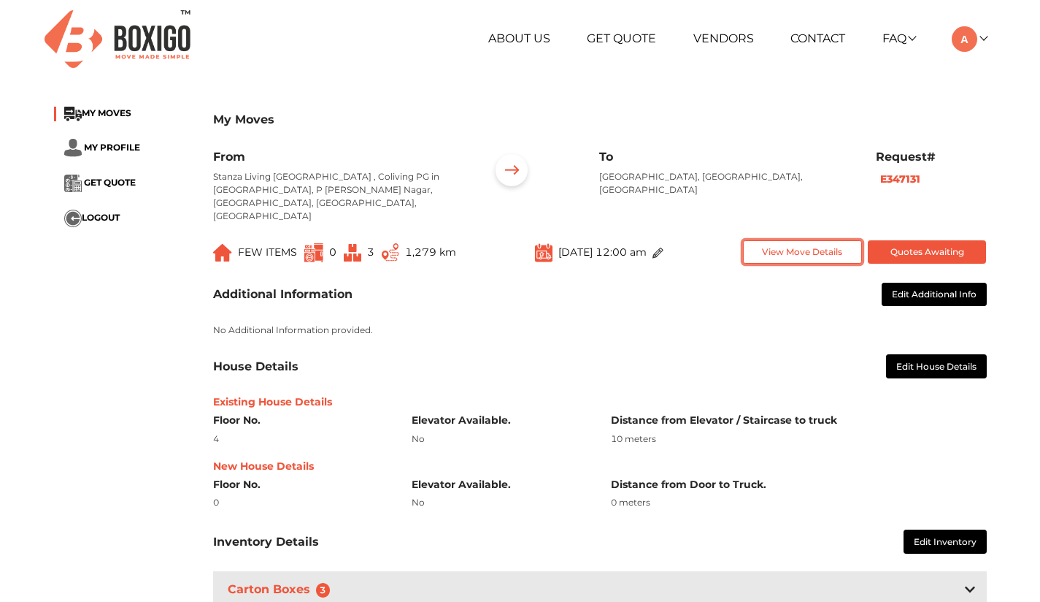
scroll to position [146, 0]
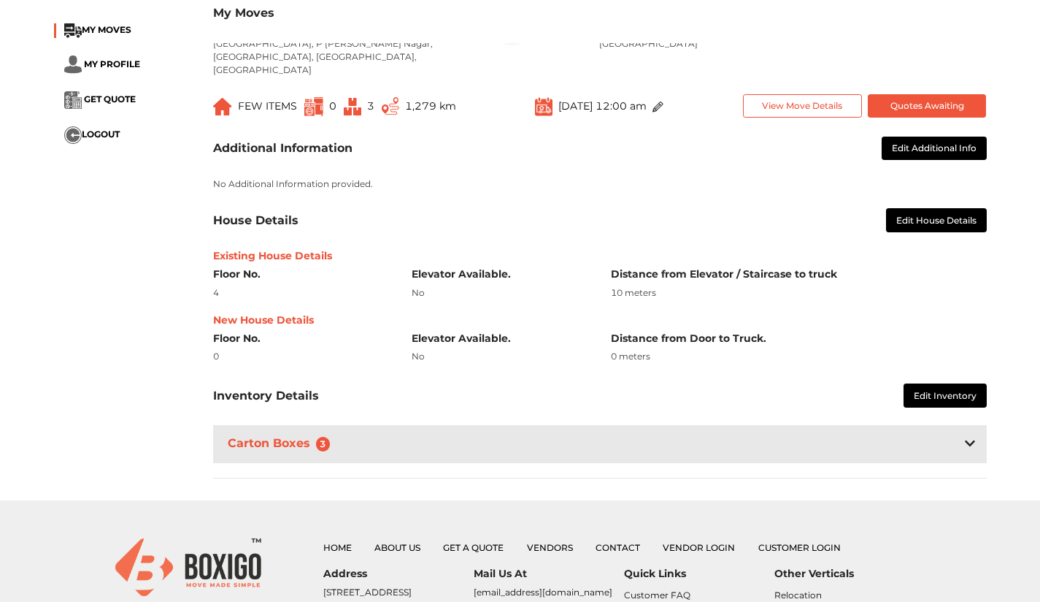
click at [967, 437] on icon at bounding box center [970, 443] width 10 height 12
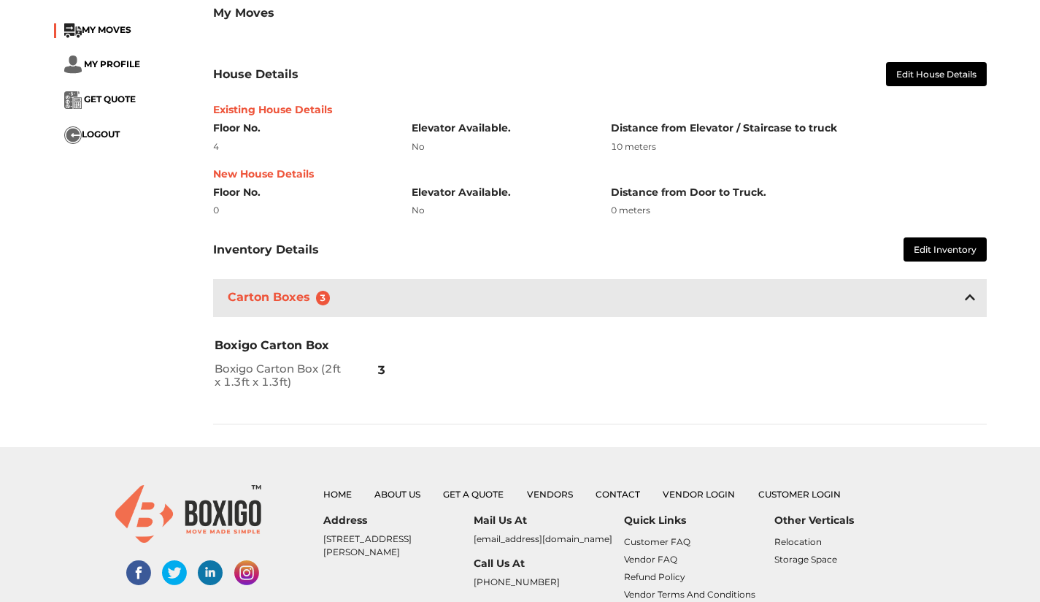
scroll to position [73, 0]
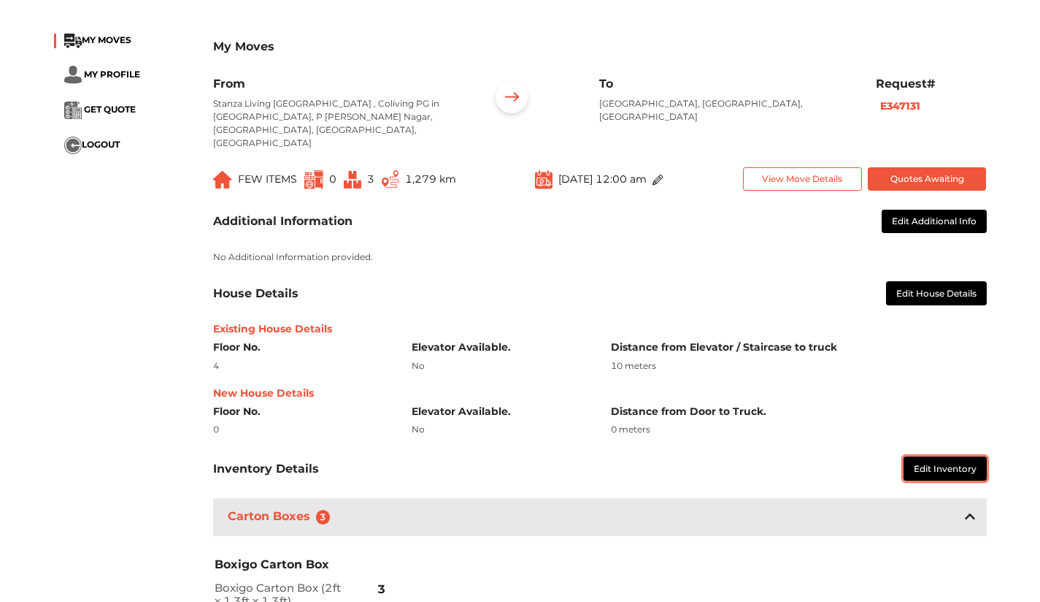
click at [933, 456] on button "Edit Inventory" at bounding box center [945, 468] width 83 height 24
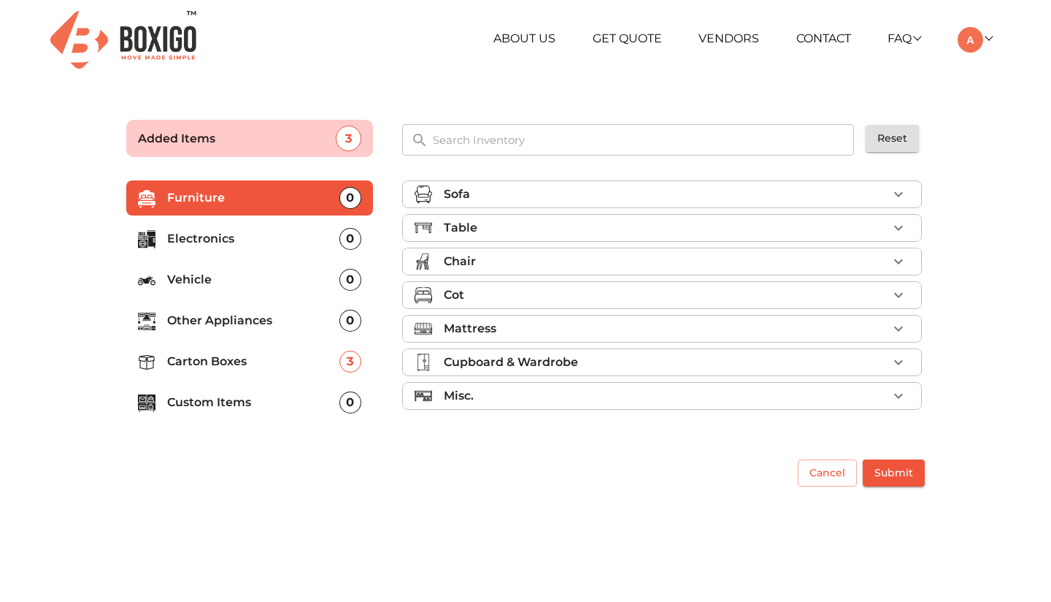
click at [488, 398] on div "Misc." at bounding box center [666, 396] width 444 height 18
click at [215, 398] on p "Custom Items" at bounding box center [253, 403] width 172 height 18
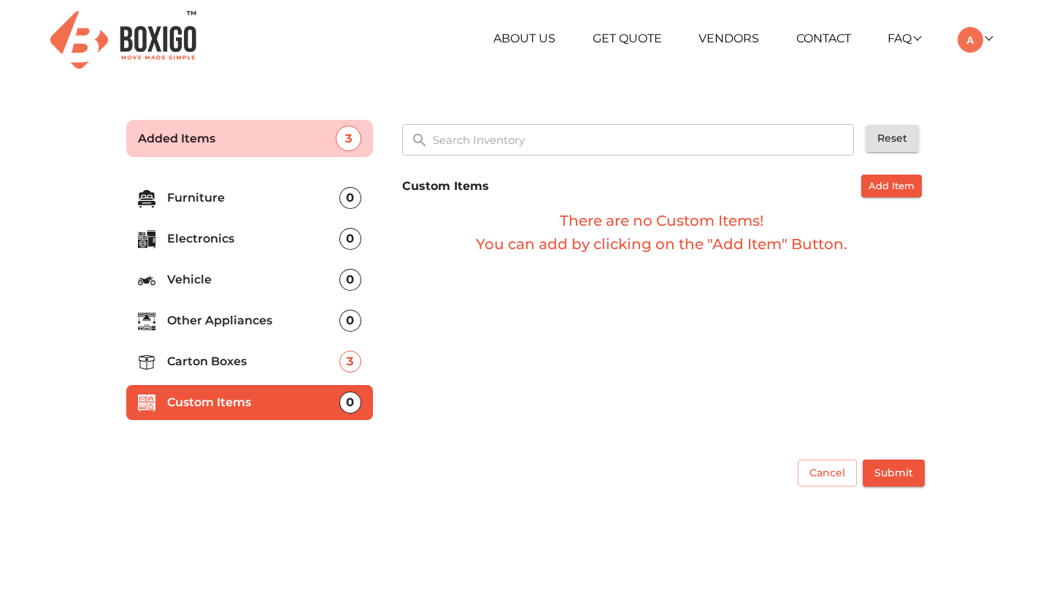
click at [874, 189] on span "Add Item" at bounding box center [892, 185] width 46 height 17
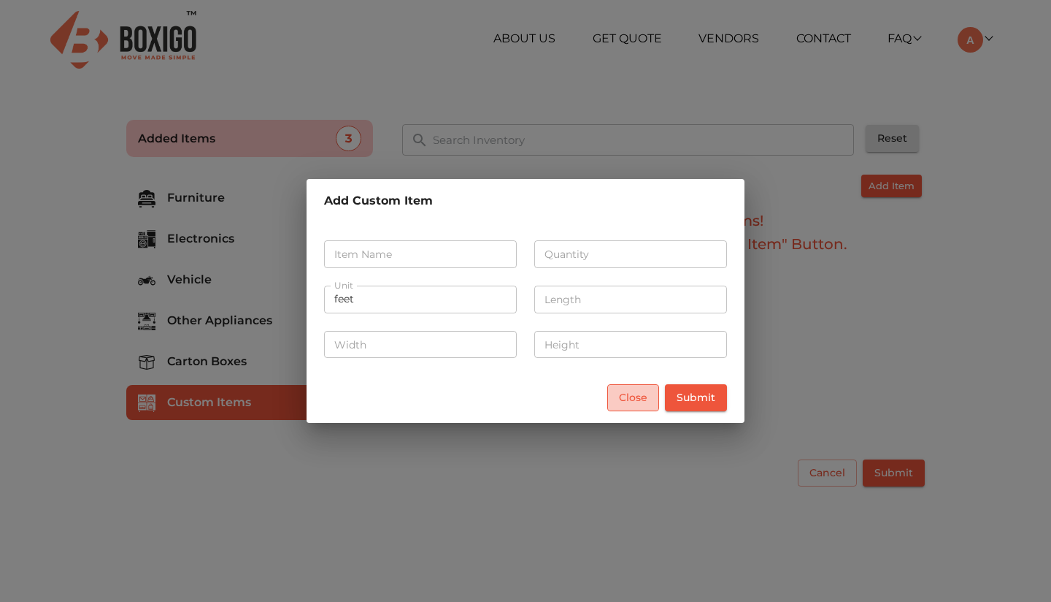
click at [643, 398] on span "Close" at bounding box center [633, 397] width 28 height 18
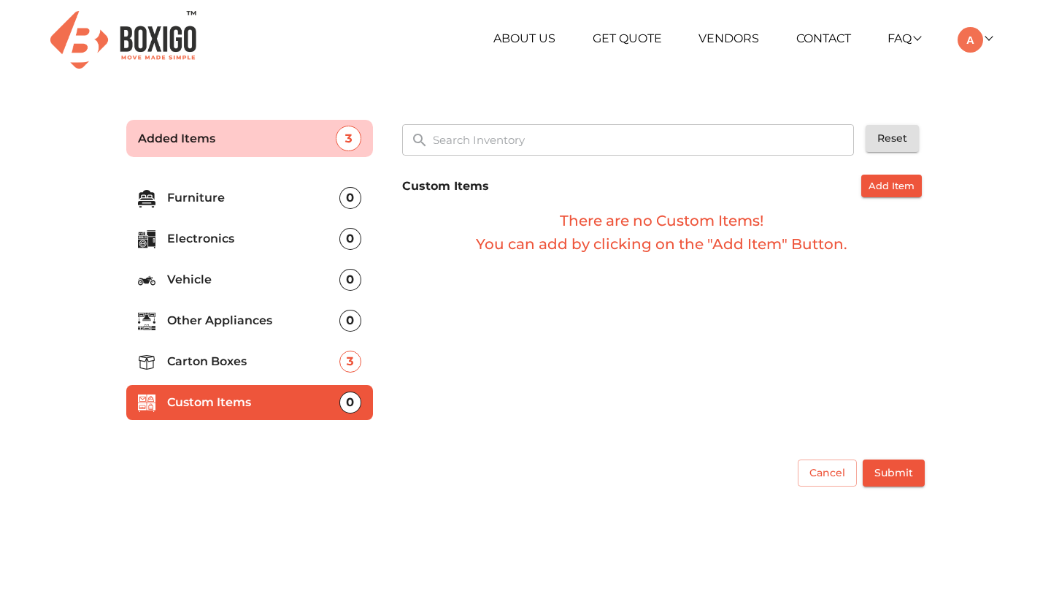
click at [290, 368] on p "Carton Boxes" at bounding box center [253, 362] width 172 height 18
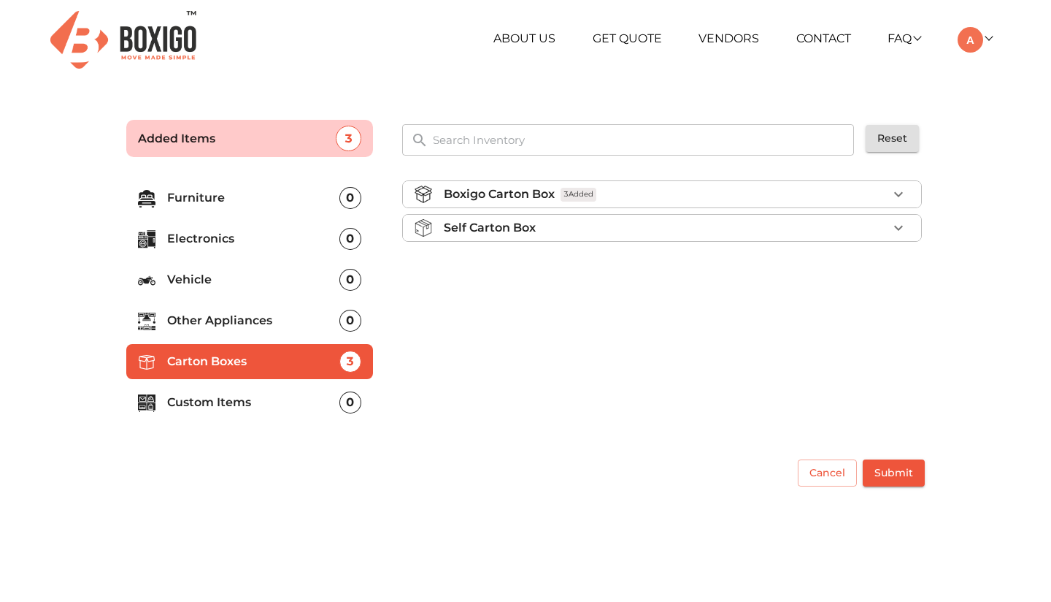
click at [628, 196] on div "Boxigo Carton Box 3 Added" at bounding box center [666, 194] width 444 height 18
click at [234, 322] on p "Other Appliances" at bounding box center [253, 321] width 172 height 18
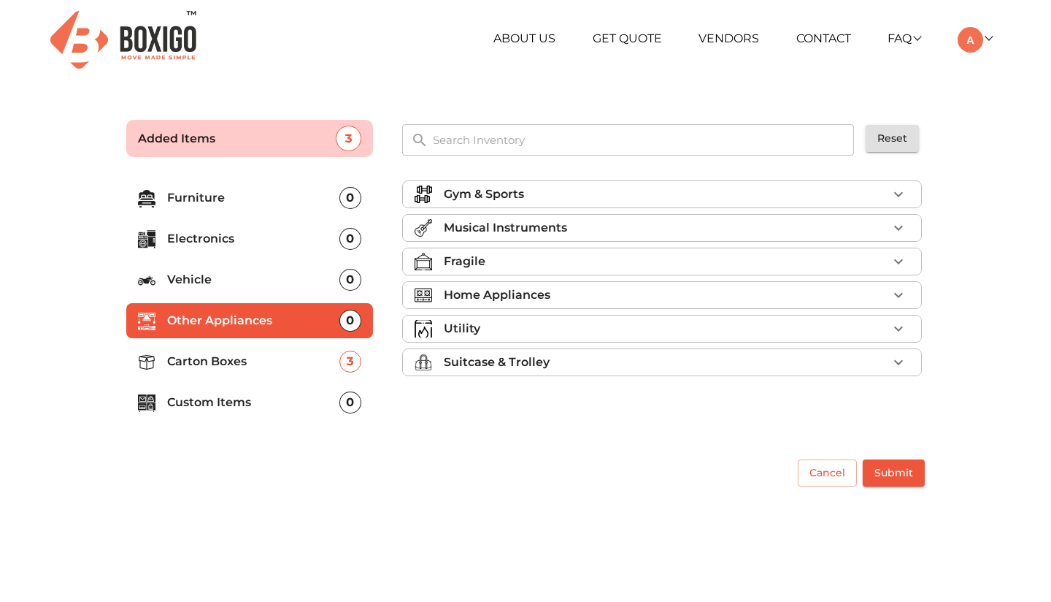
click at [502, 359] on p "Suitcase & Trolley" at bounding box center [497, 362] width 106 height 18
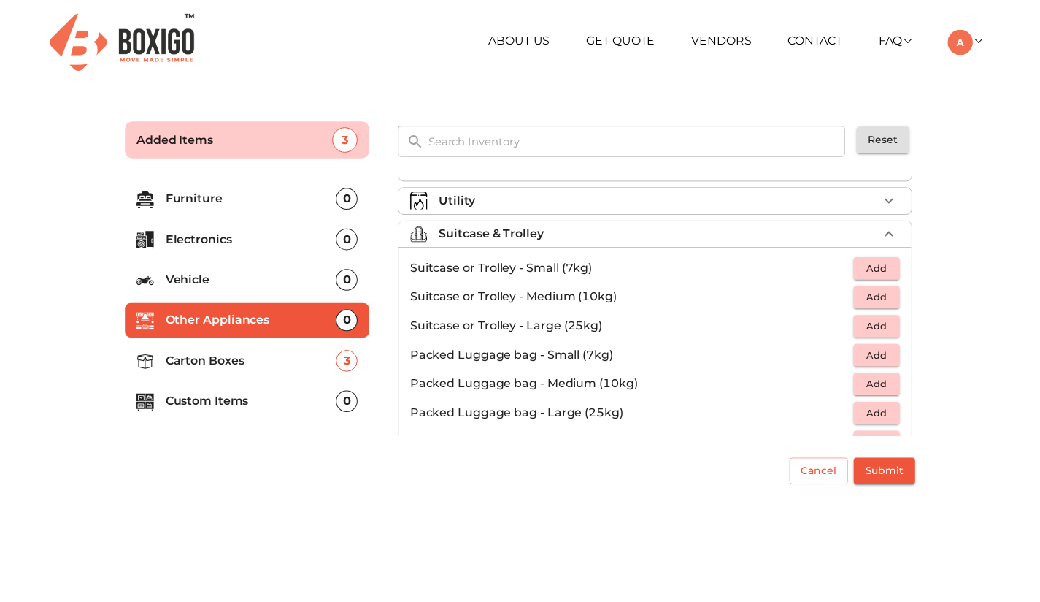
scroll to position [146, 0]
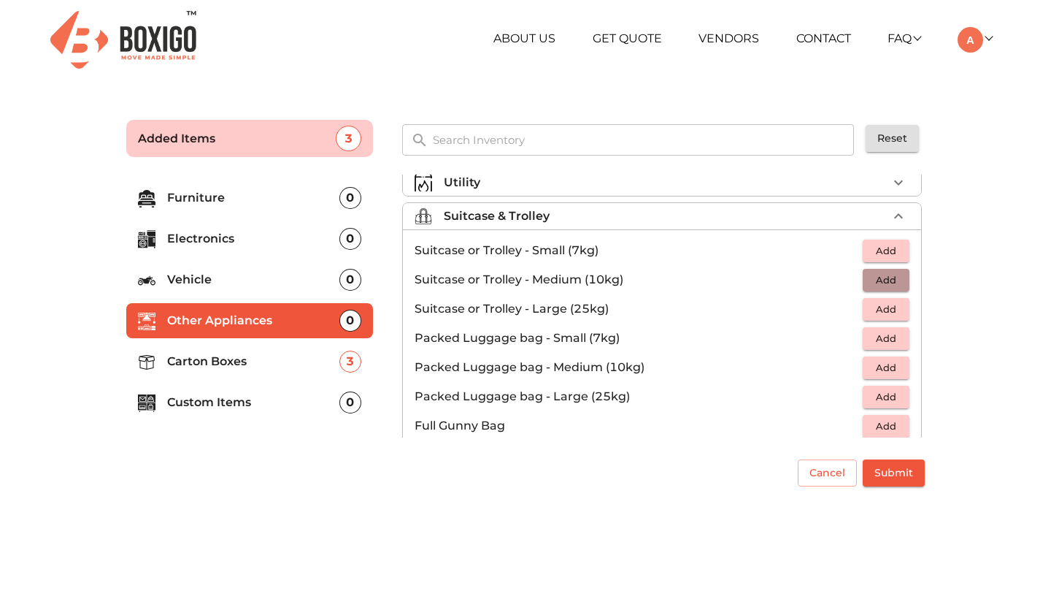
click at [870, 276] on span "Add" at bounding box center [886, 280] width 32 height 17
click at [908, 469] on span "Submit" at bounding box center [894, 473] width 39 height 18
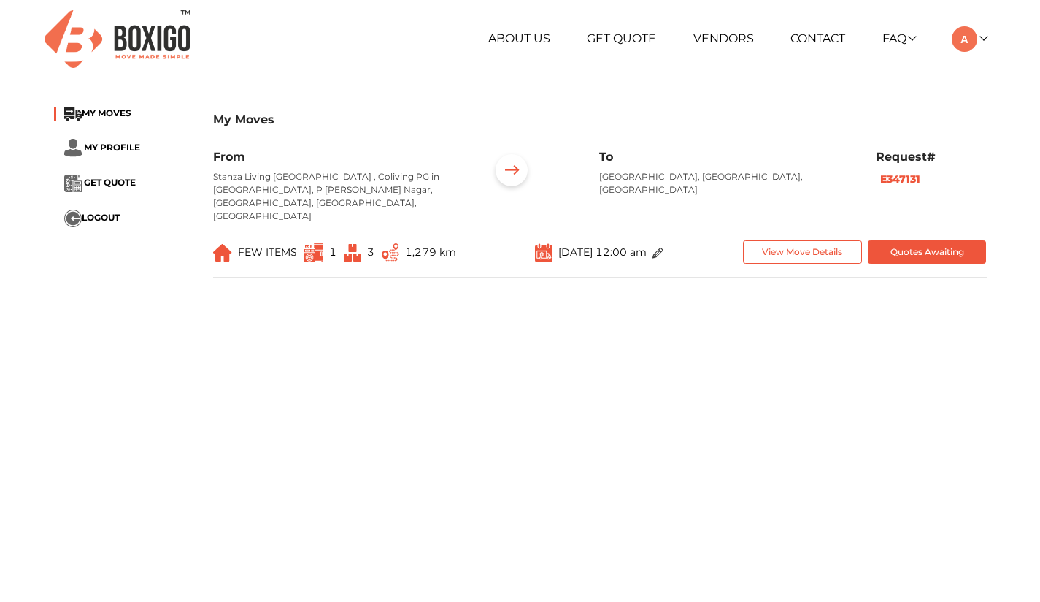
click at [431, 245] on span "1,279 km" at bounding box center [430, 251] width 51 height 13
click at [664, 248] on img at bounding box center [658, 253] width 11 height 11
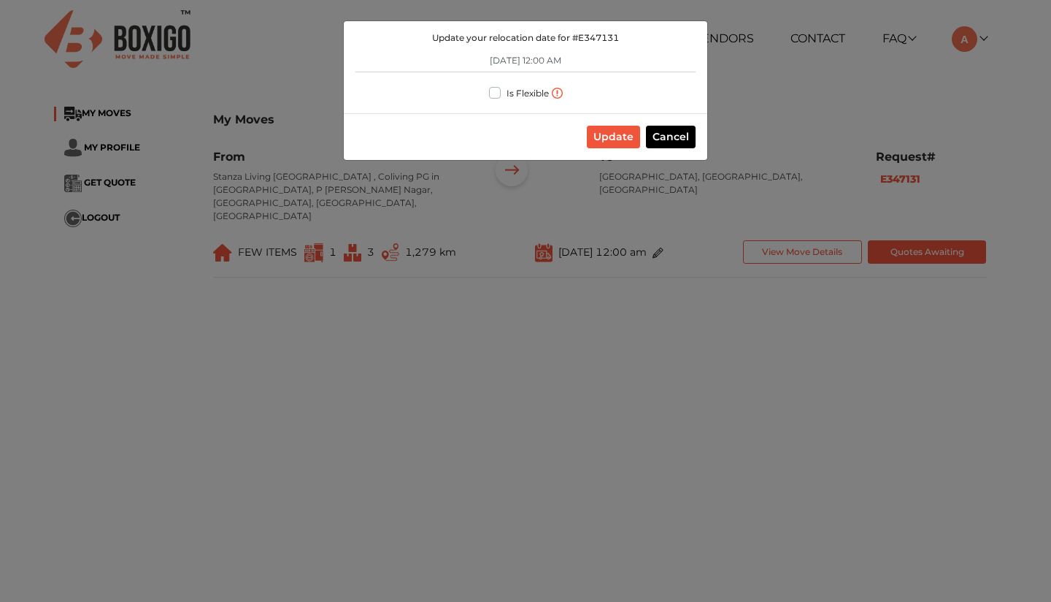
click at [507, 94] on label "Is Flexible" at bounding box center [528, 91] width 42 height 15
click at [496, 94] on input "Is Flexible" at bounding box center [495, 91] width 12 height 15
checkbox input "true"
click at [607, 134] on button "Update" at bounding box center [613, 137] width 53 height 23
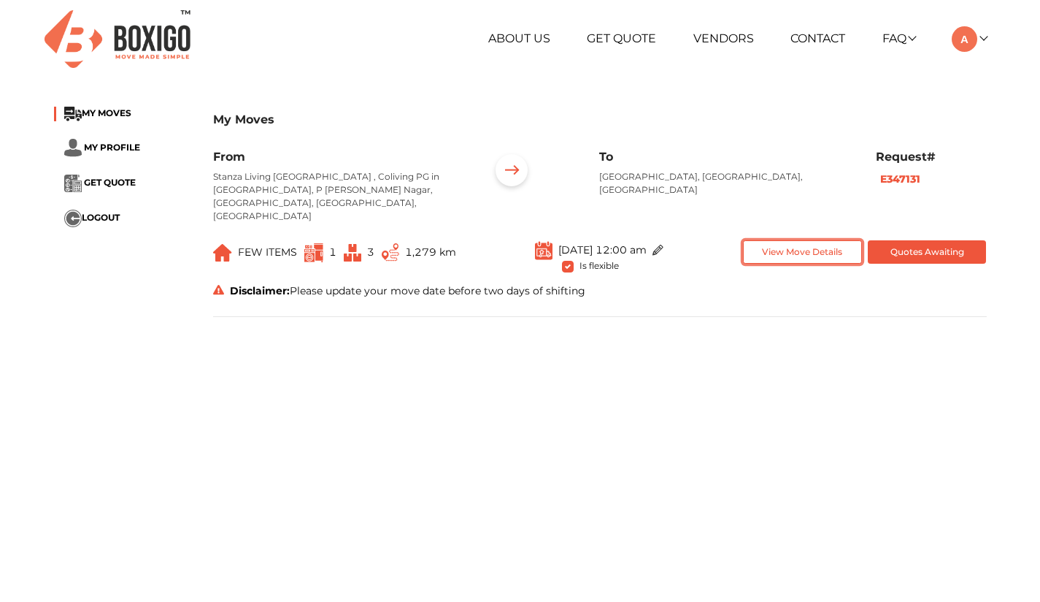
click at [769, 240] on button "View Move Details" at bounding box center [802, 252] width 119 height 24
